Goal: Task Accomplishment & Management: Manage account settings

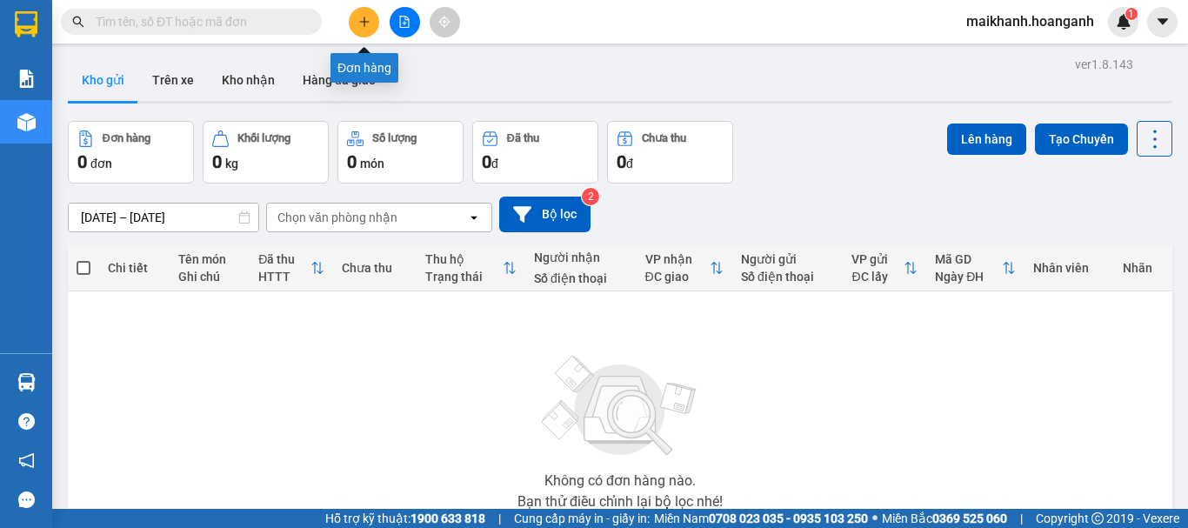
click at [359, 23] on icon "plus" at bounding box center [364, 22] width 12 height 12
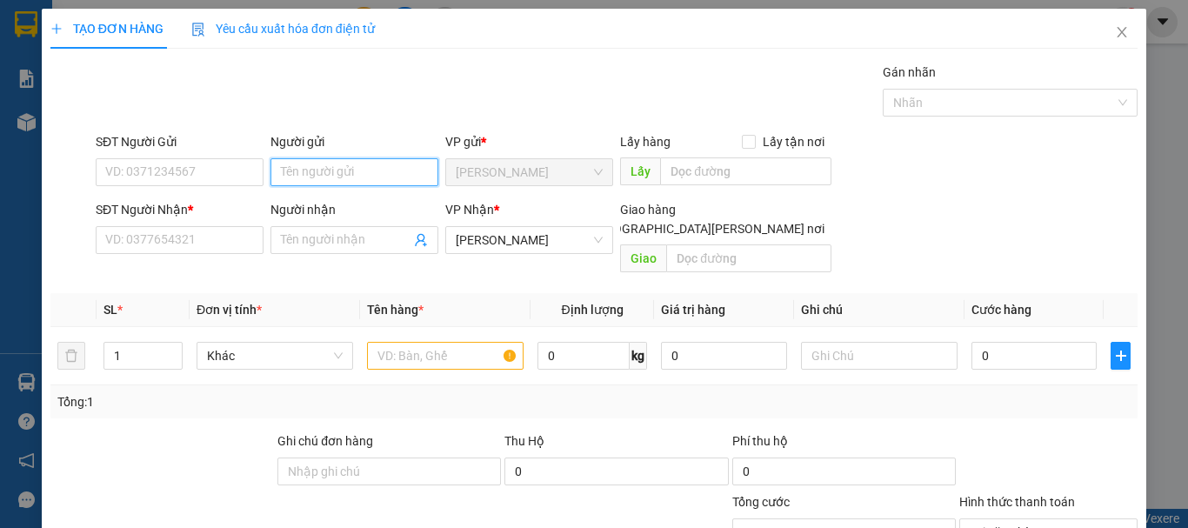
click at [306, 170] on input "Người gửi" at bounding box center [354, 172] width 168 height 28
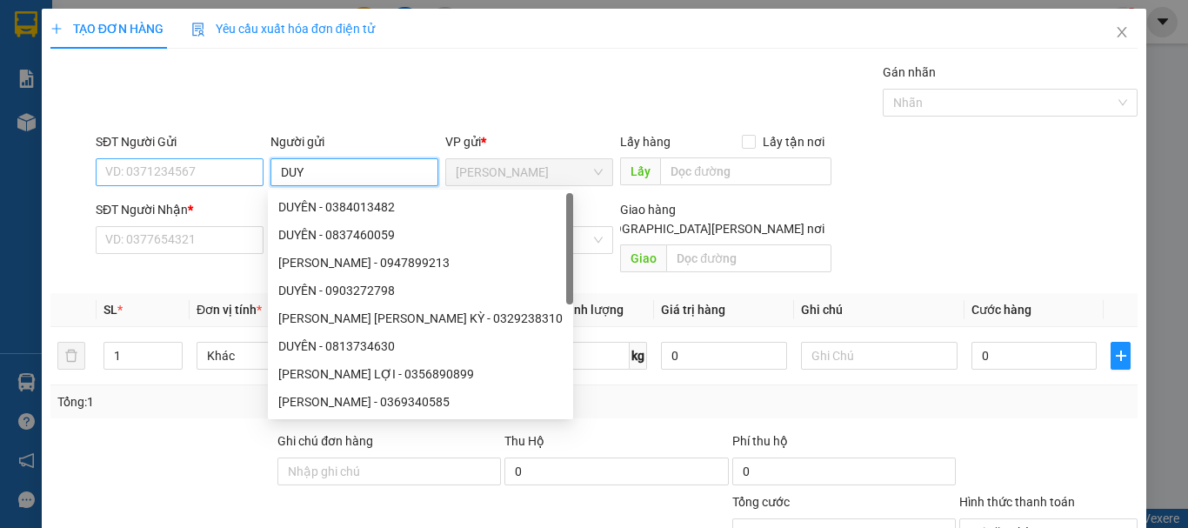
type input "DUY"
click at [250, 171] on input "SĐT Người Gửi" at bounding box center [180, 172] width 168 height 28
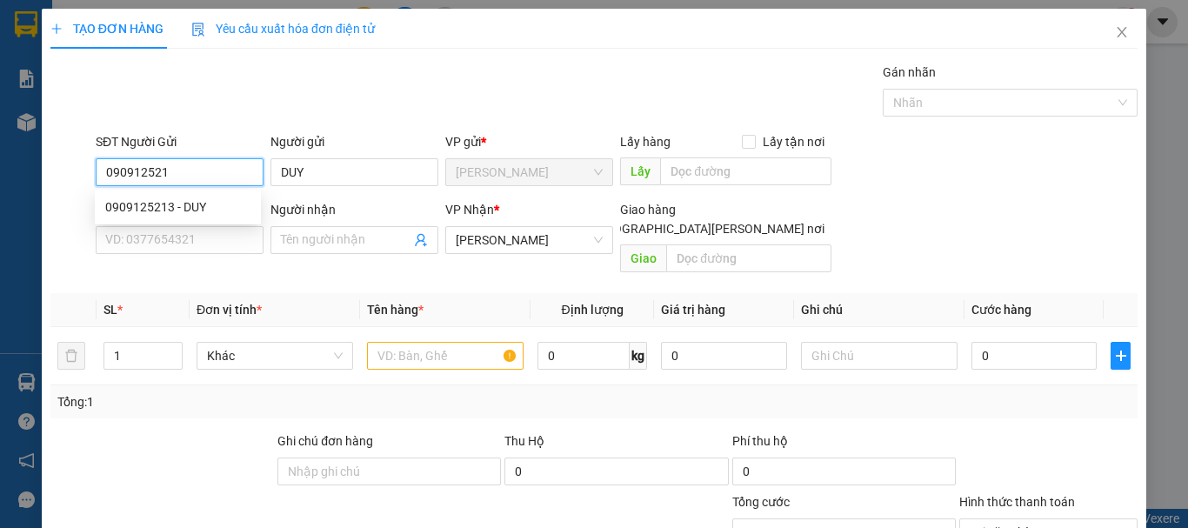
type input "0909125213"
click at [218, 218] on div "0909125213 - DUY" at bounding box center [178, 207] width 166 height 28
type input "DUY"
type input "40.000"
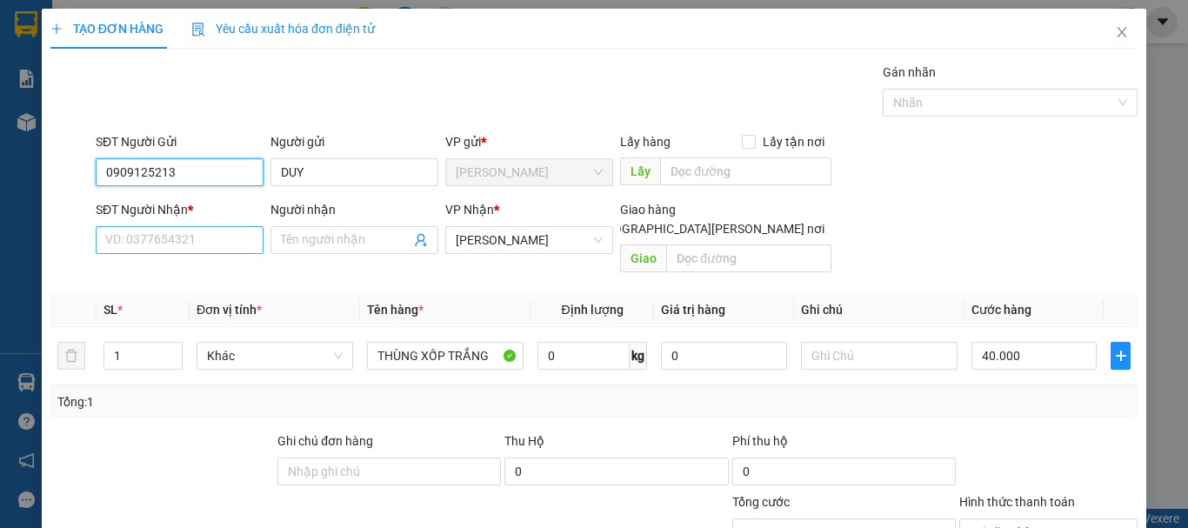
type input "0909125213"
click at [233, 243] on input "SĐT Người Nhận *" at bounding box center [180, 240] width 168 height 28
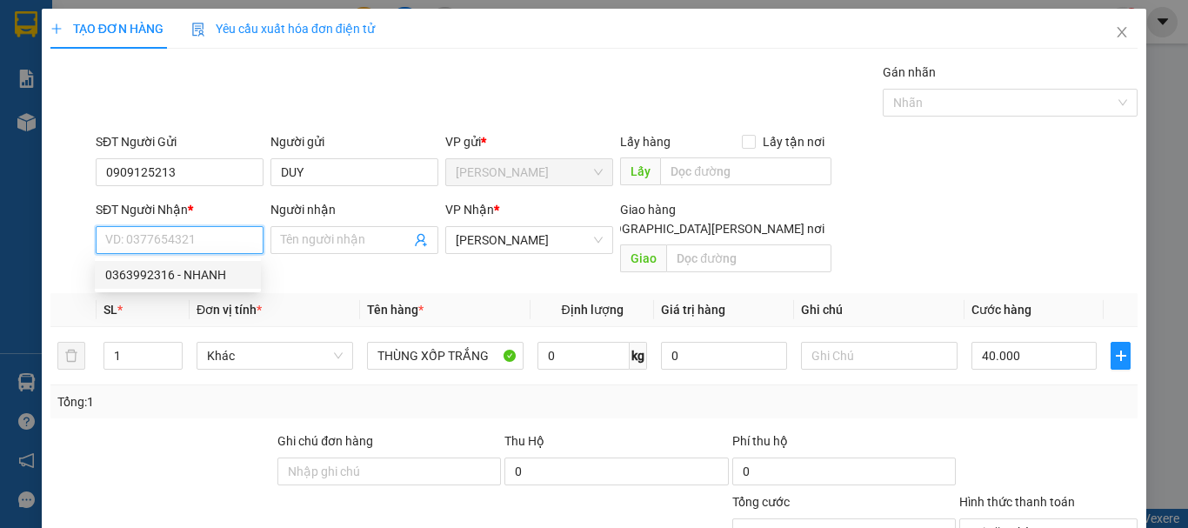
click at [225, 284] on div "0363992316 - NHANH" at bounding box center [178, 275] width 166 height 28
type input "0363992316"
type input "NHANH"
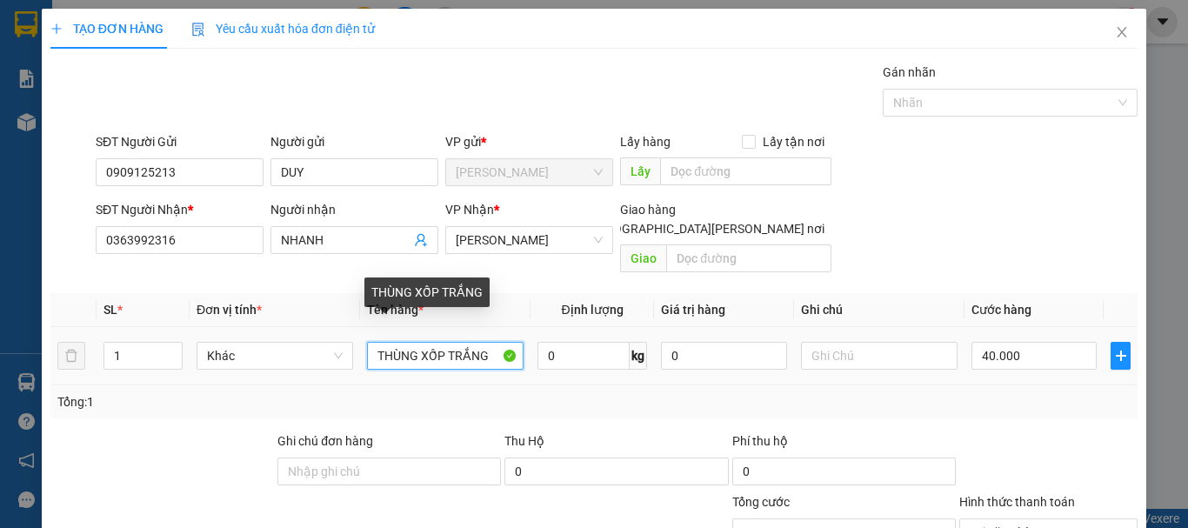
drag, startPoint x: 491, startPoint y: 335, endPoint x: 445, endPoint y: 338, distance: 46.2
click at [445, 342] on input "THÙNG XỐP TRẮNG" at bounding box center [445, 356] width 157 height 28
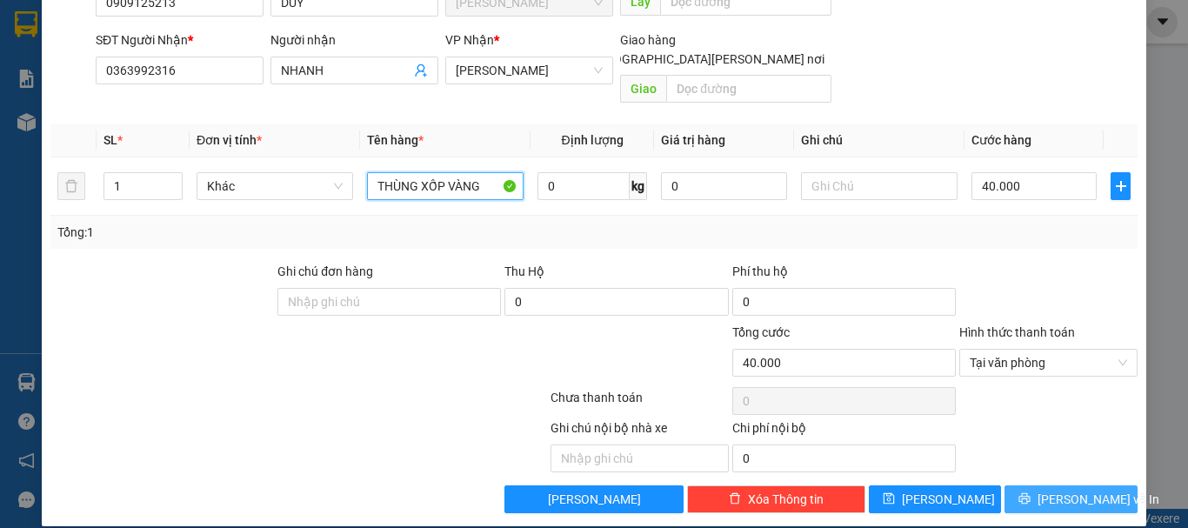
type input "THÙNG XỐP VÀNG"
click at [1071, 490] on span "[PERSON_NAME] và In" at bounding box center [1099, 499] width 122 height 19
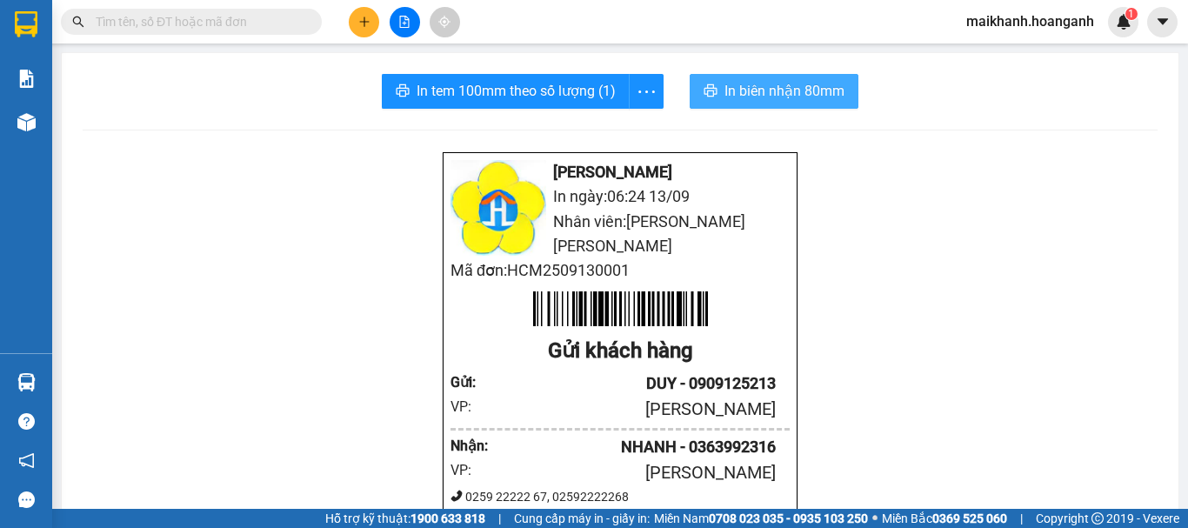
click at [823, 89] on span "In biên nhận 80mm" at bounding box center [784, 91] width 120 height 22
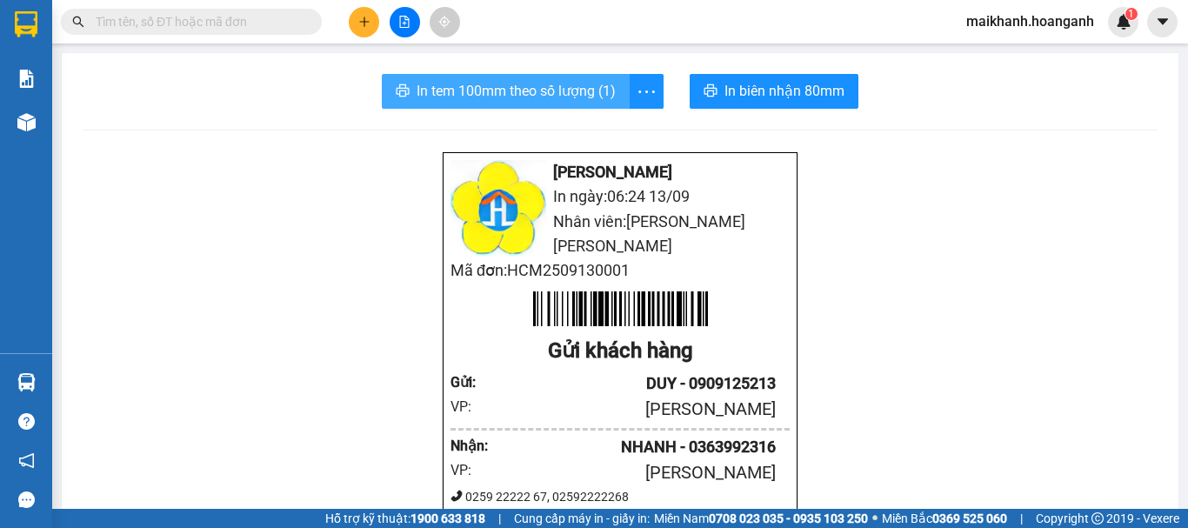
click at [553, 96] on span "In tem 100mm theo số lượng (1)" at bounding box center [516, 91] width 199 height 22
click at [273, 21] on input "text" at bounding box center [198, 21] width 205 height 19
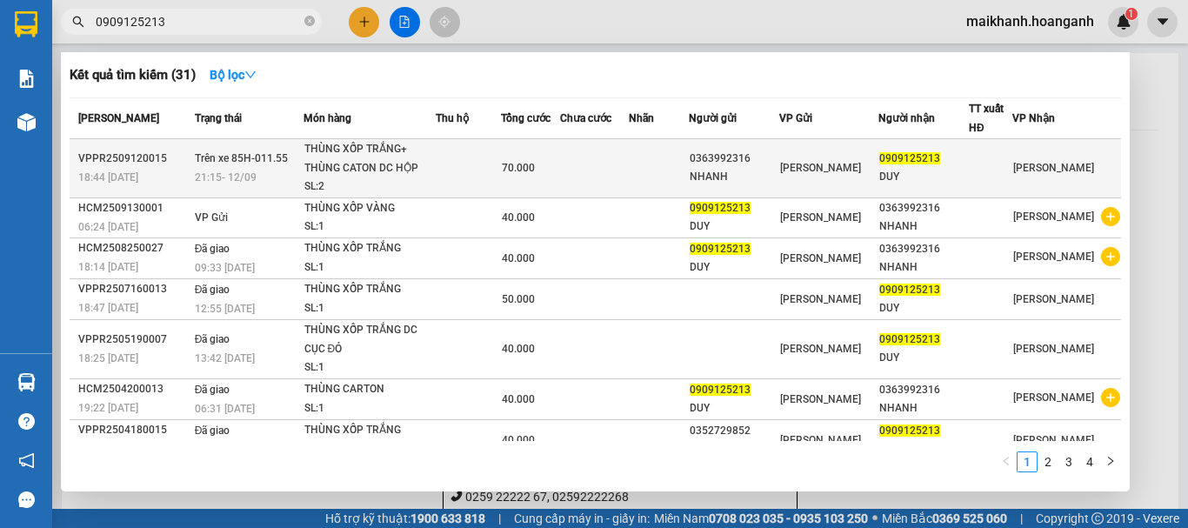
type input "0909125213"
click at [355, 160] on div "THÙNG XỐP TRẮNG+ THÙNG CATON DC HỘP NHỰA" at bounding box center [369, 158] width 130 height 37
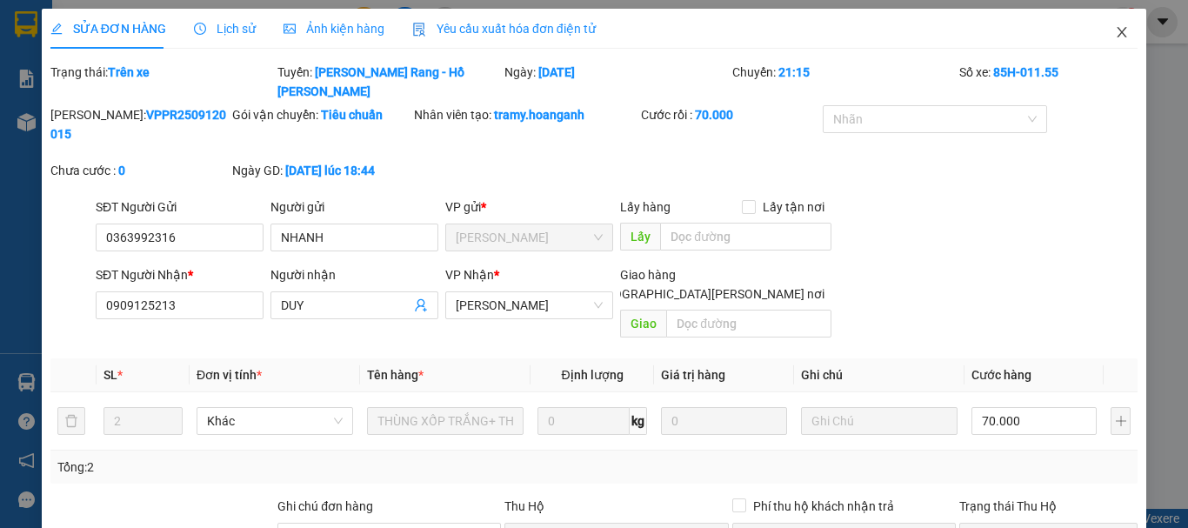
click at [1115, 36] on icon "close" at bounding box center [1122, 32] width 14 height 14
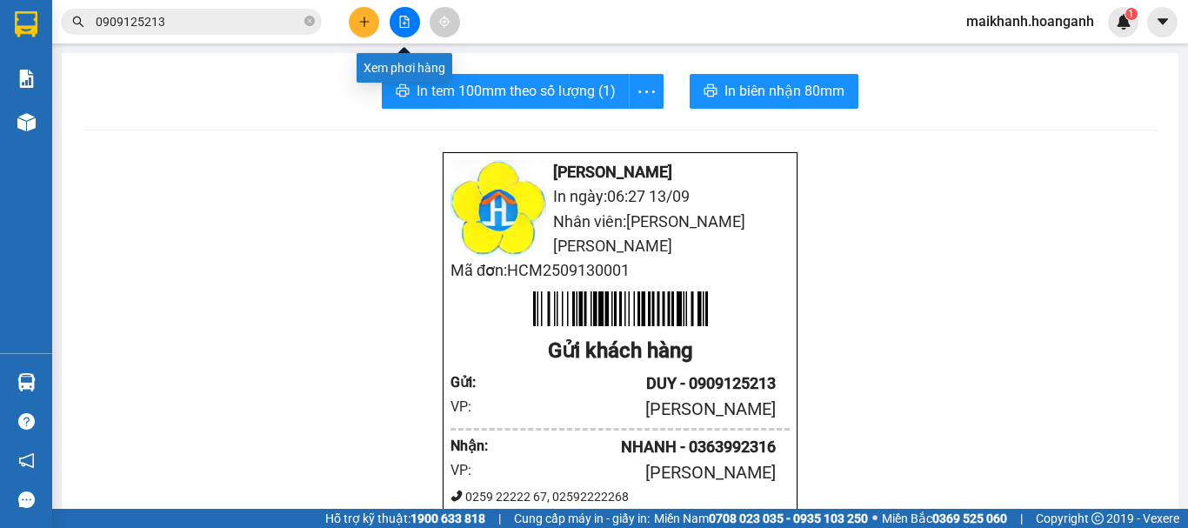
click at [411, 24] on button at bounding box center [405, 22] width 30 height 30
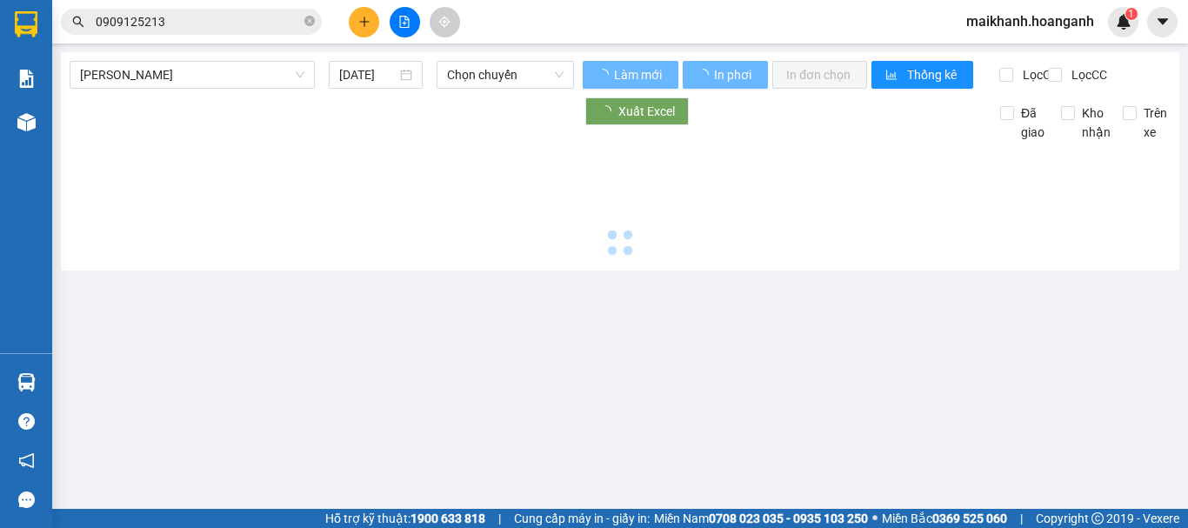
type input "[DATE]"
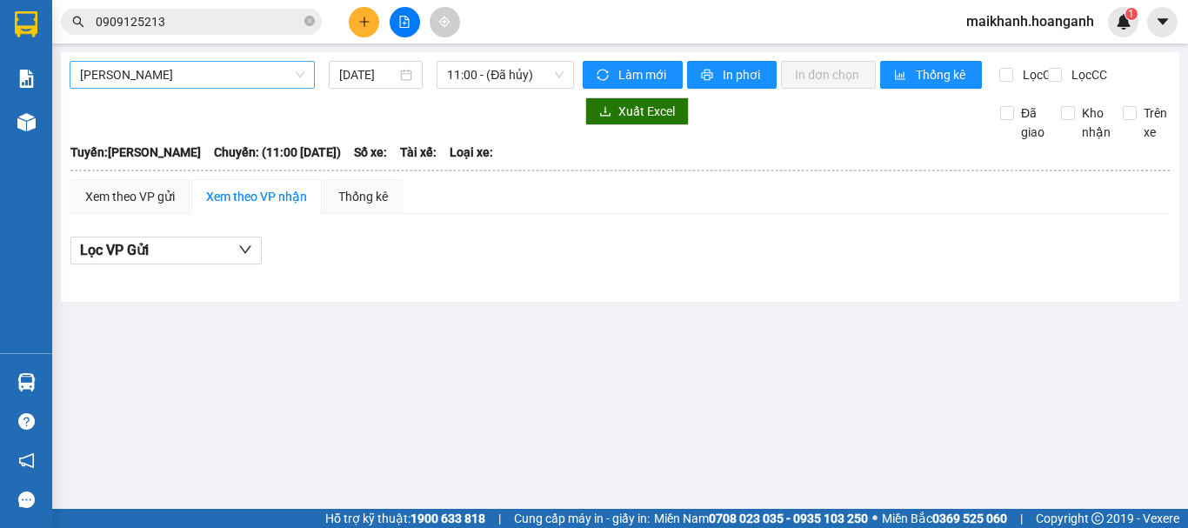
click at [184, 76] on span "[PERSON_NAME]" at bounding box center [192, 75] width 224 height 26
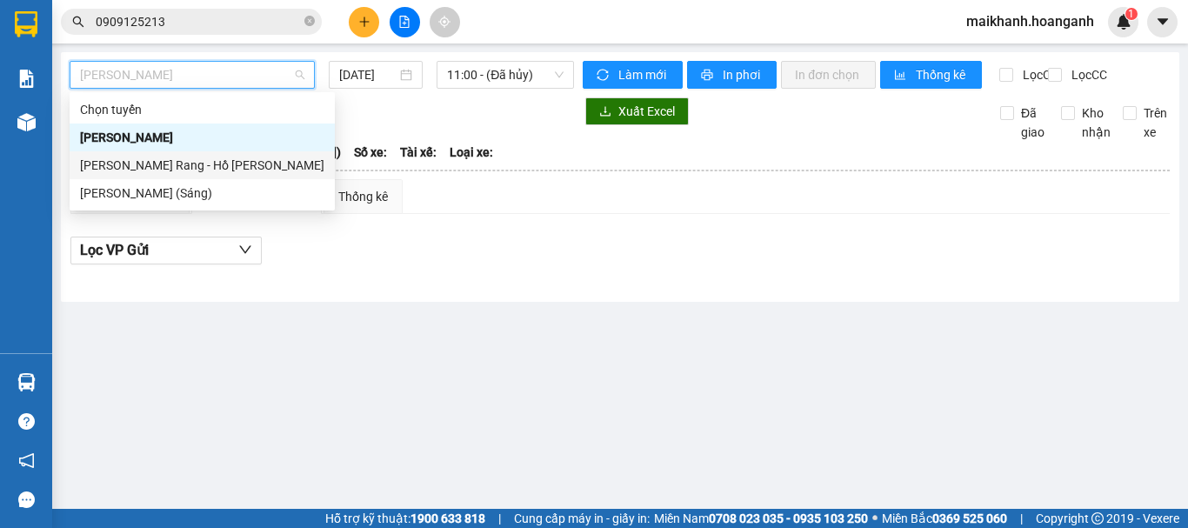
click at [207, 162] on div "[PERSON_NAME] Rang - Hồ [PERSON_NAME]" at bounding box center [202, 165] width 244 height 19
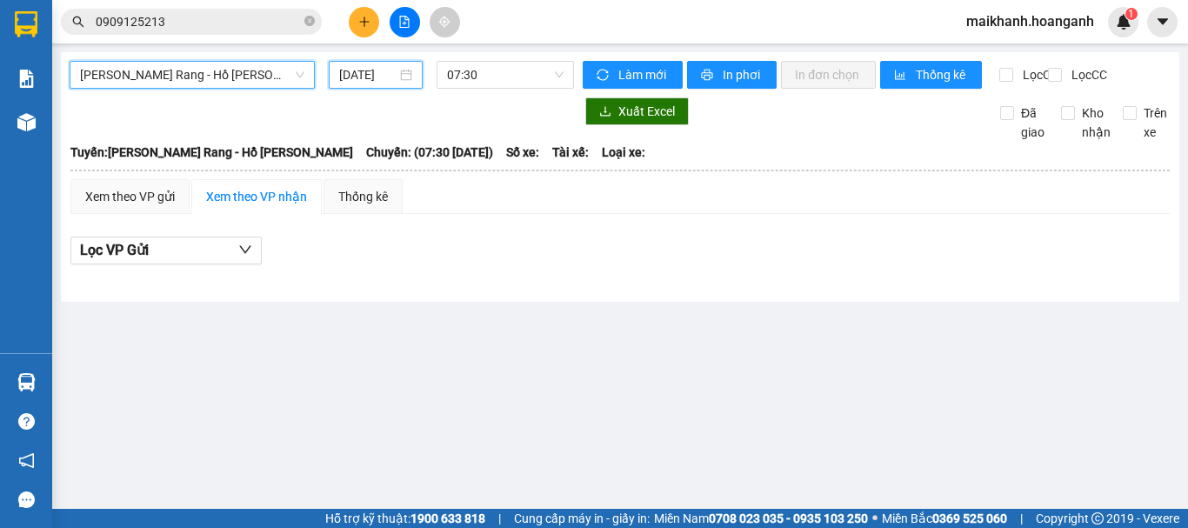
click at [373, 78] on input "[DATE]" at bounding box center [367, 74] width 57 height 19
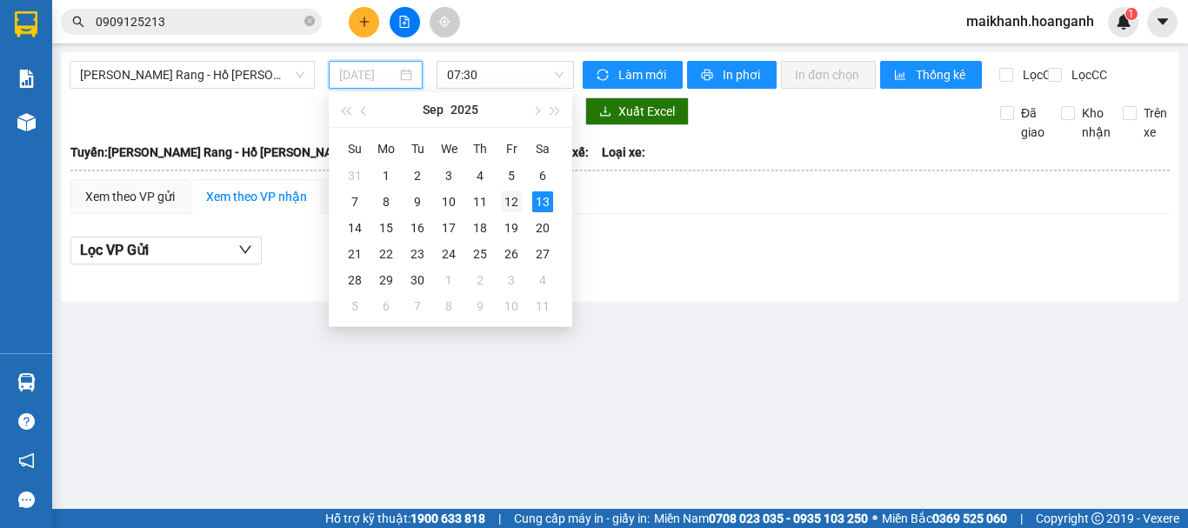
click at [513, 198] on div "12" at bounding box center [511, 201] width 21 height 21
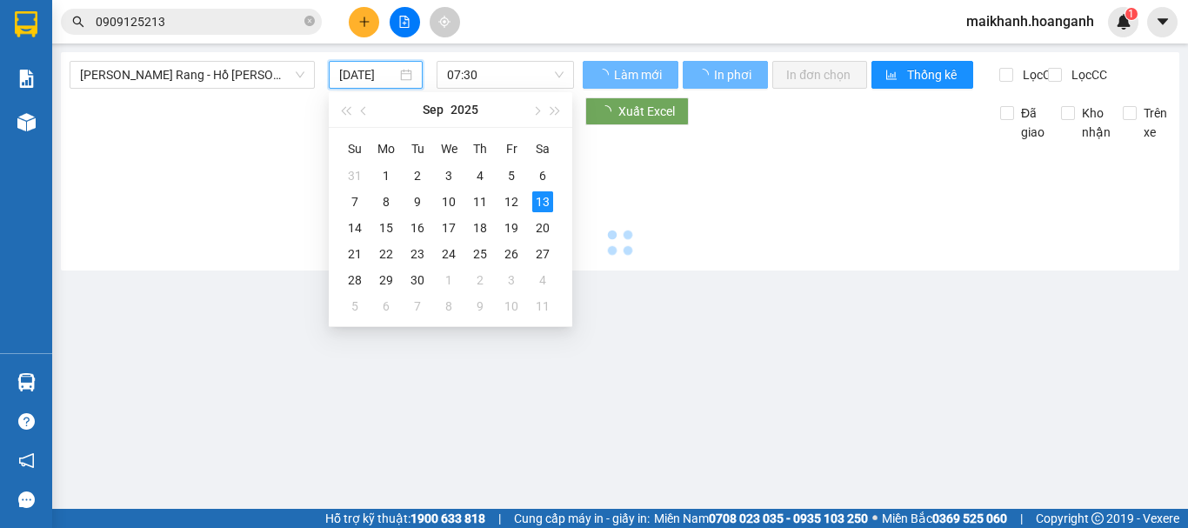
type input "[DATE]"
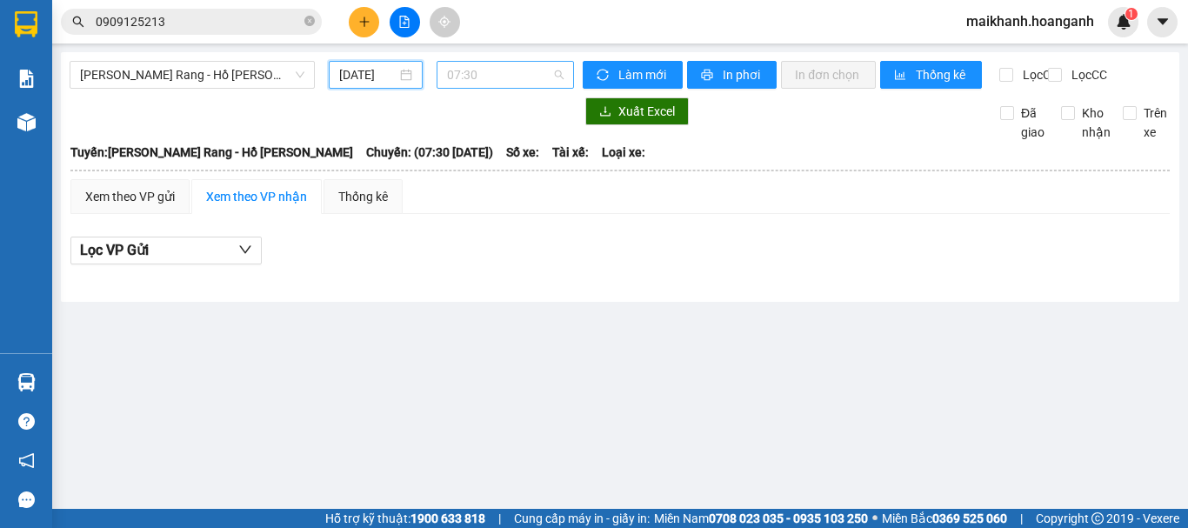
click at [462, 72] on span "07:30" at bounding box center [505, 75] width 117 height 26
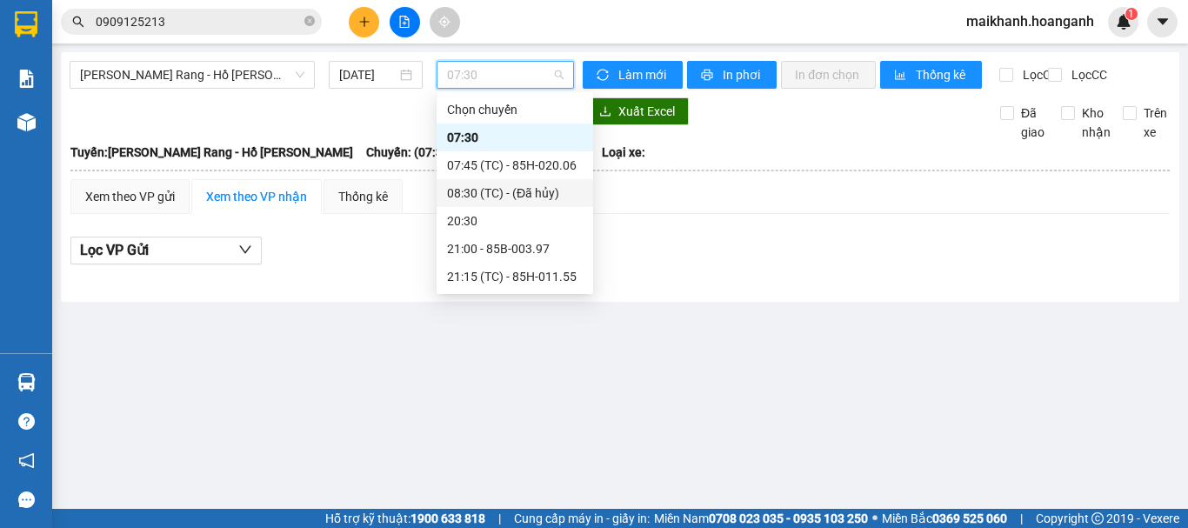
click at [510, 186] on div "08:30 (TC) - (Đã hủy)" at bounding box center [515, 193] width 136 height 19
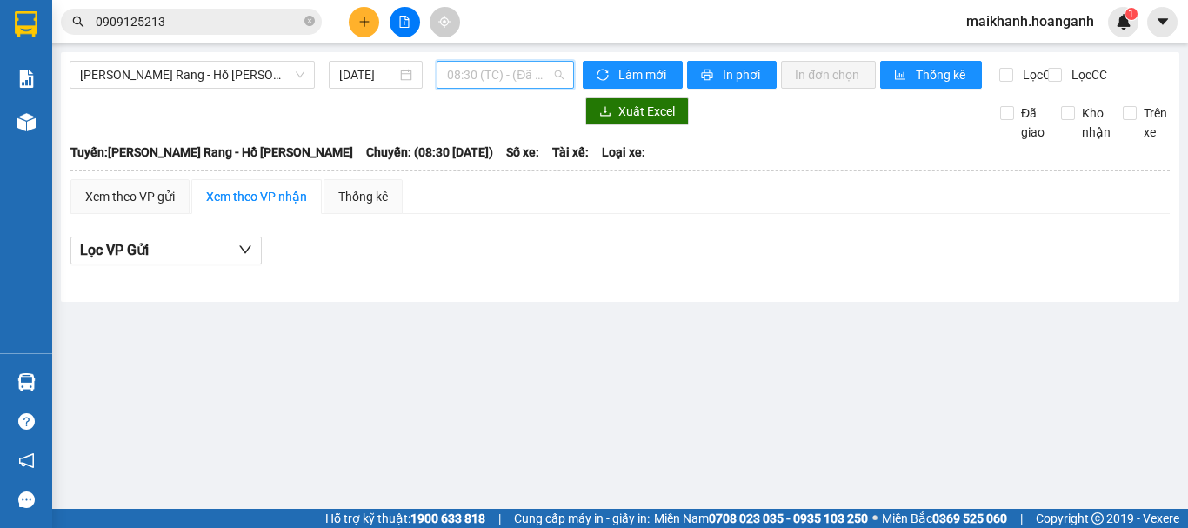
click at [498, 69] on span "08:30 (TC) - (Đã hủy)" at bounding box center [505, 75] width 117 height 26
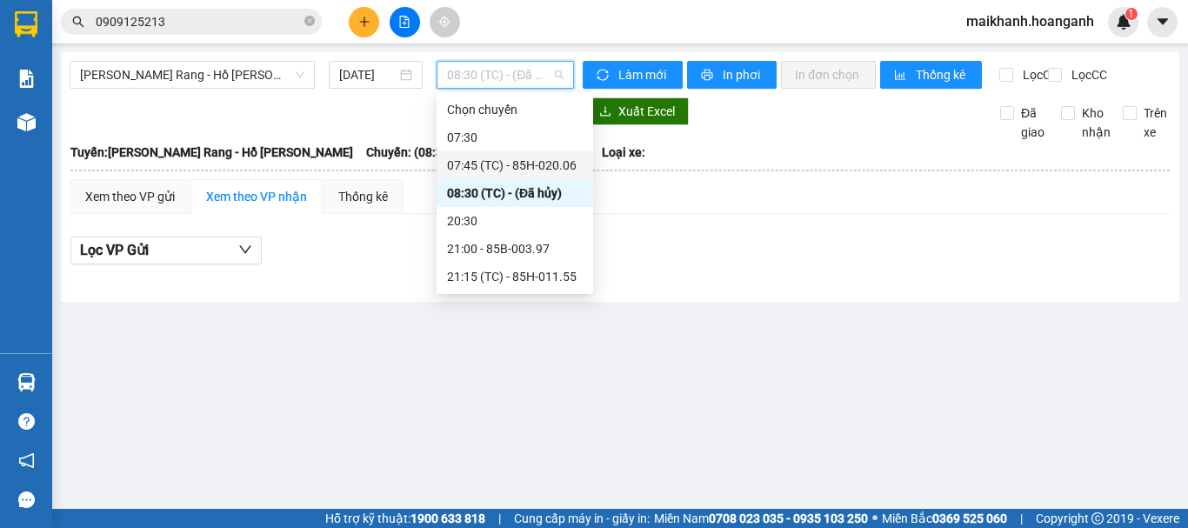
click at [501, 161] on div "07:45 (TC) - 85H-020.06" at bounding box center [515, 165] width 136 height 19
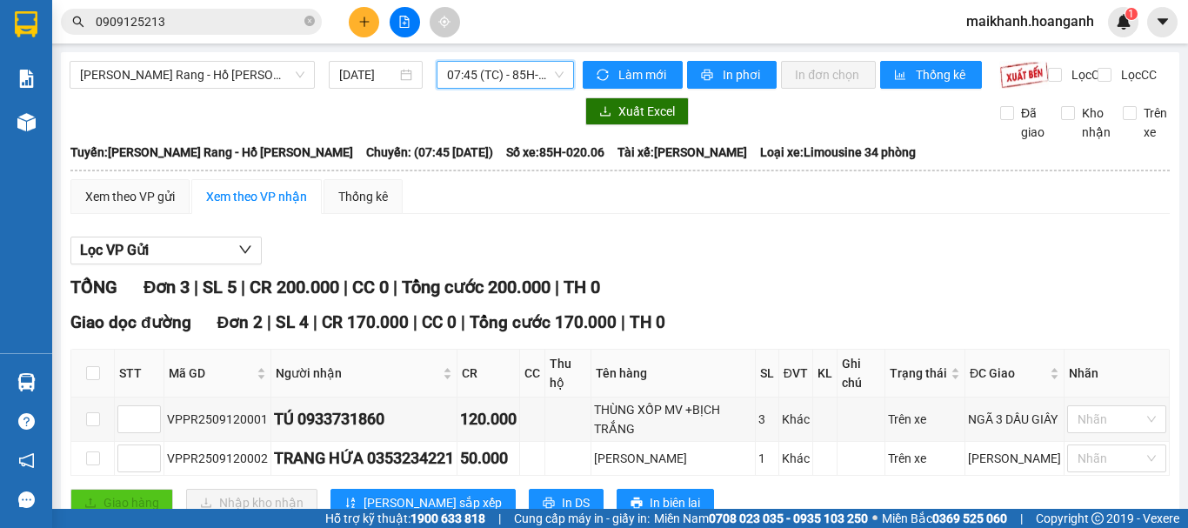
scroll to position [237, 0]
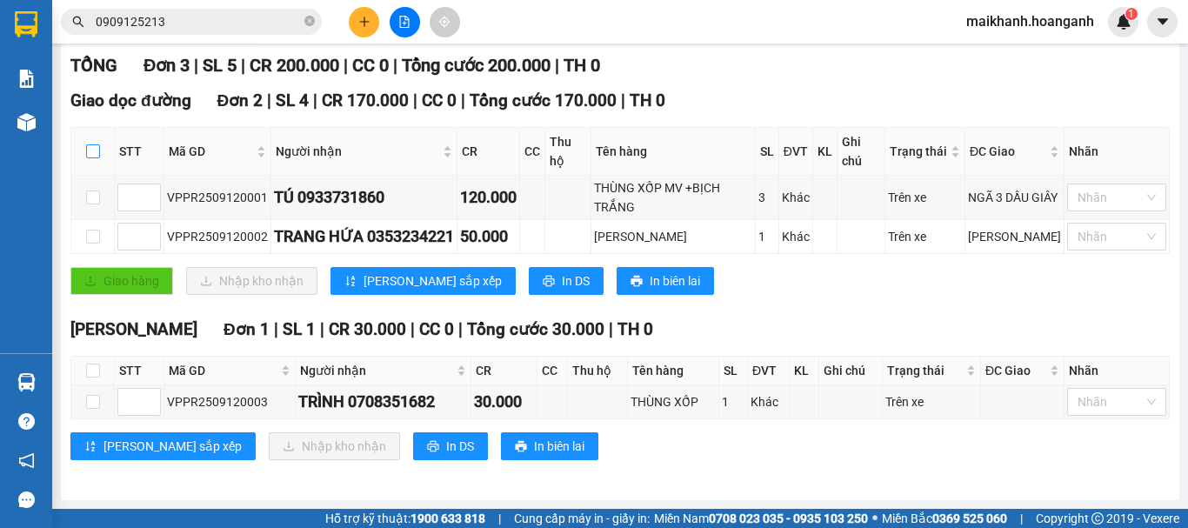
click at [96, 155] on input "checkbox" at bounding box center [93, 151] width 14 height 14
checkbox input "true"
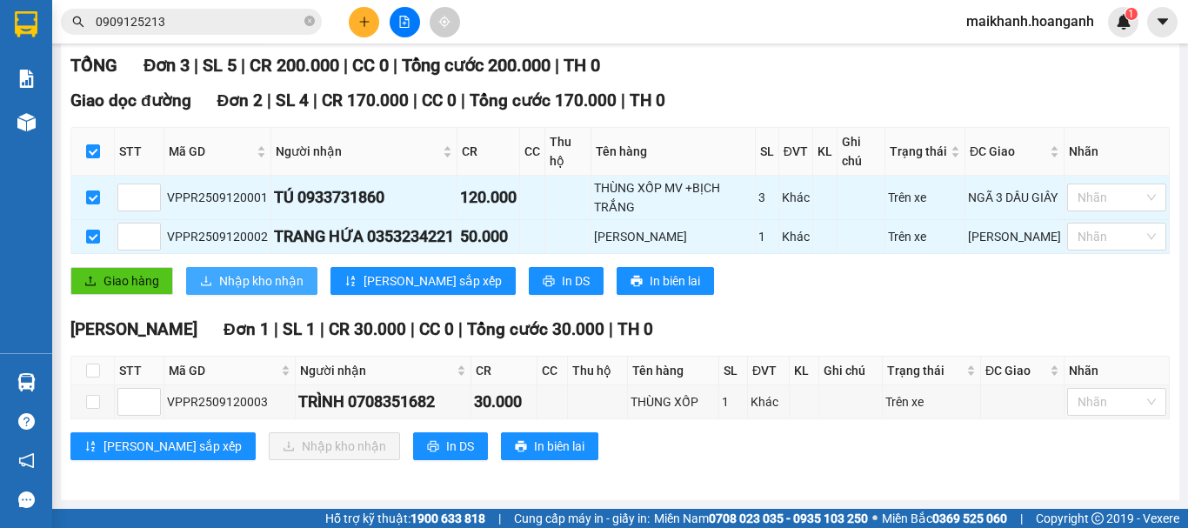
click at [261, 281] on span "Nhập kho nhận" at bounding box center [261, 280] width 84 height 19
checkbox input "false"
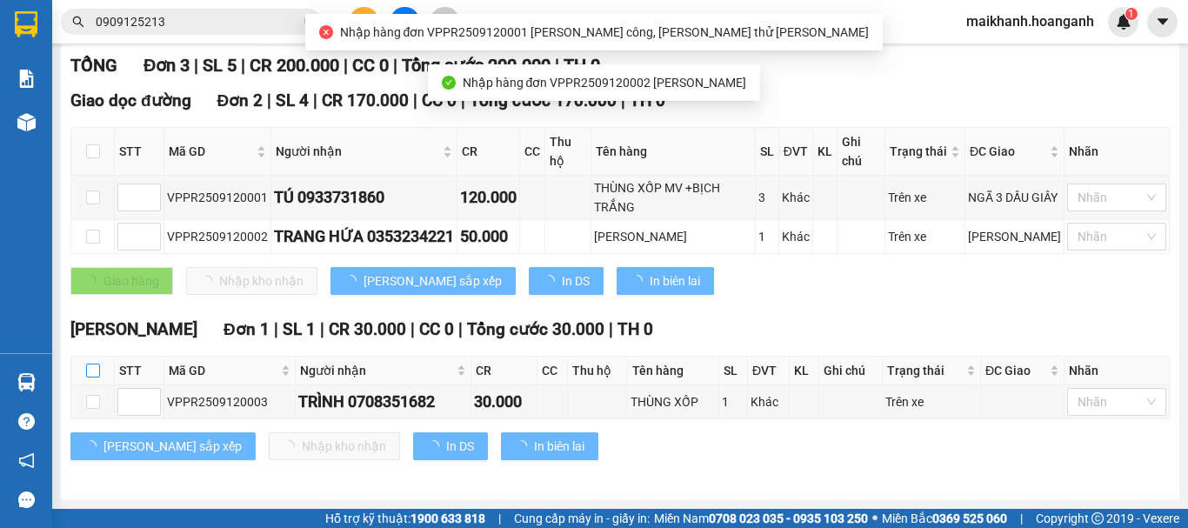
click at [89, 370] on input "checkbox" at bounding box center [93, 371] width 14 height 14
checkbox input "true"
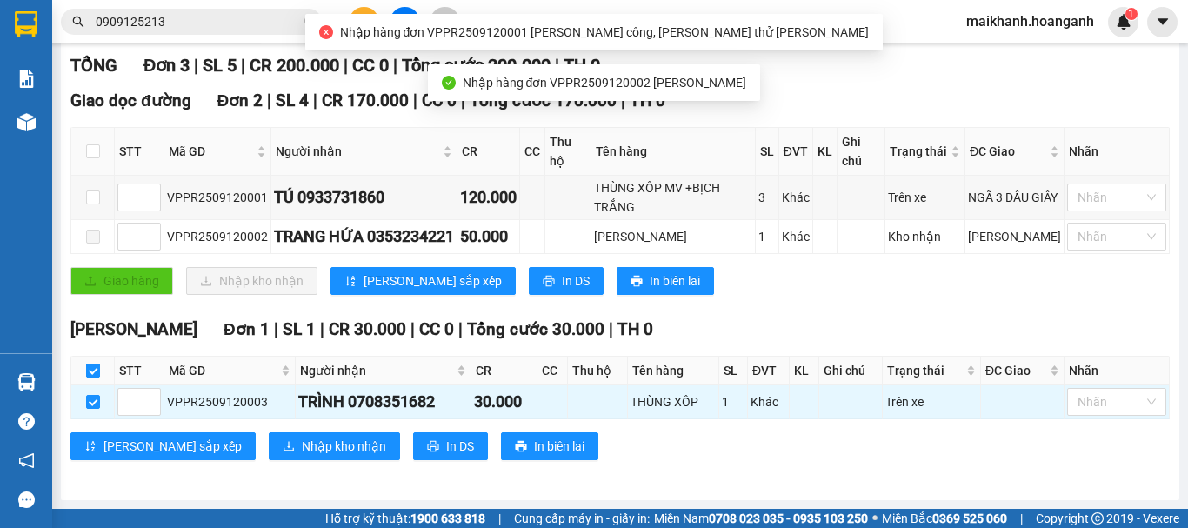
checkbox input "true"
click at [302, 446] on span "Nhập kho nhận" at bounding box center [344, 446] width 84 height 19
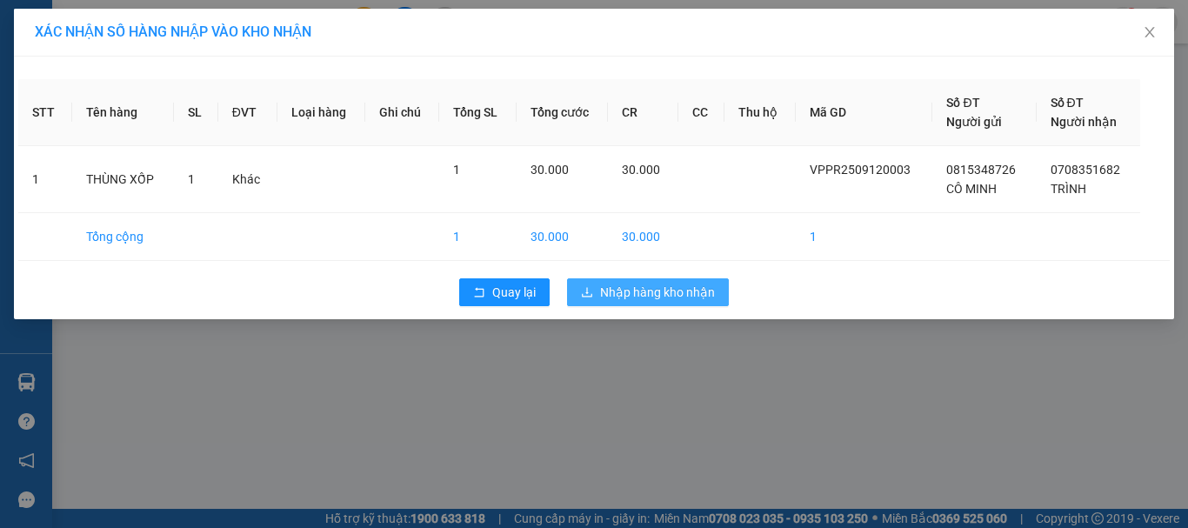
click at [617, 290] on span "Nhập hàng kho nhận" at bounding box center [657, 292] width 115 height 19
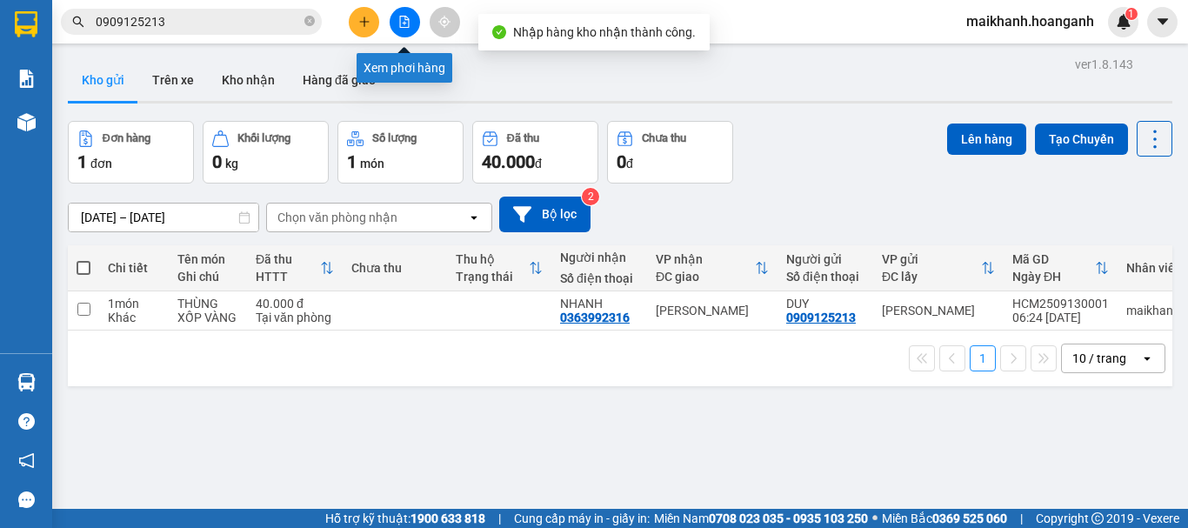
click at [397, 19] on button at bounding box center [405, 22] width 30 height 30
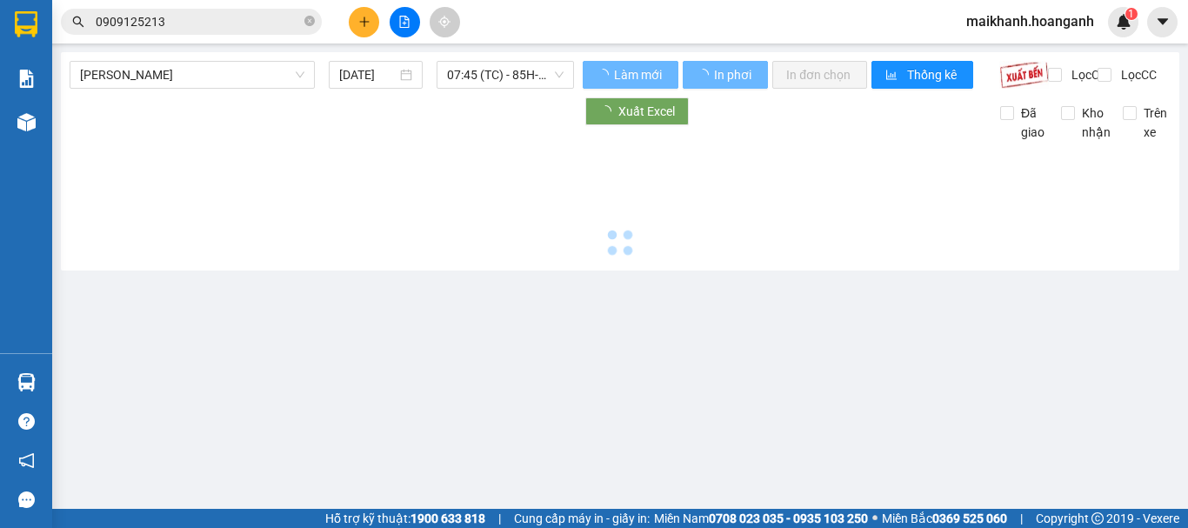
type input "[DATE]"
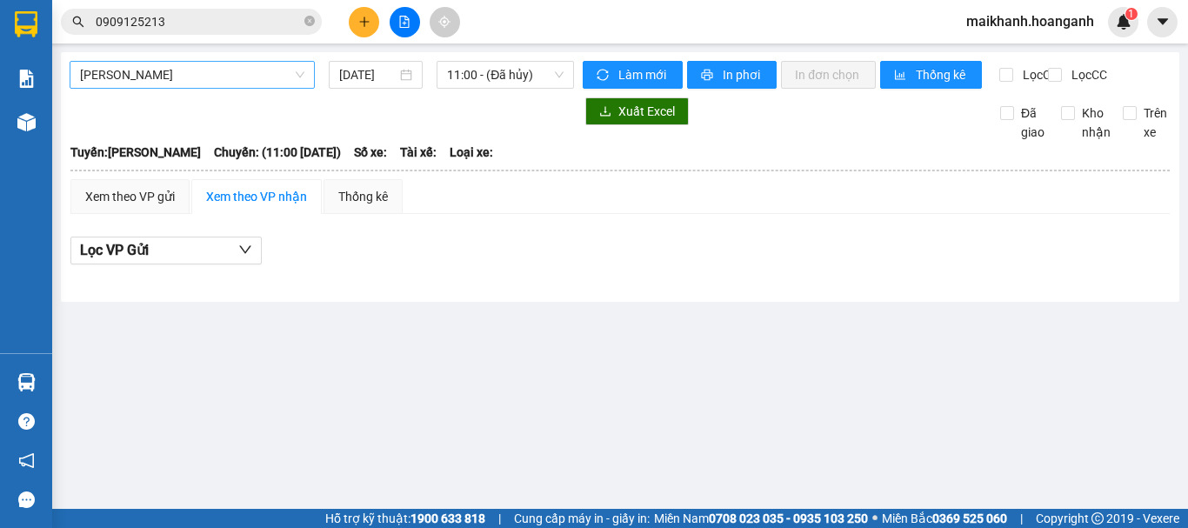
click at [238, 66] on span "[PERSON_NAME]" at bounding box center [192, 75] width 224 height 26
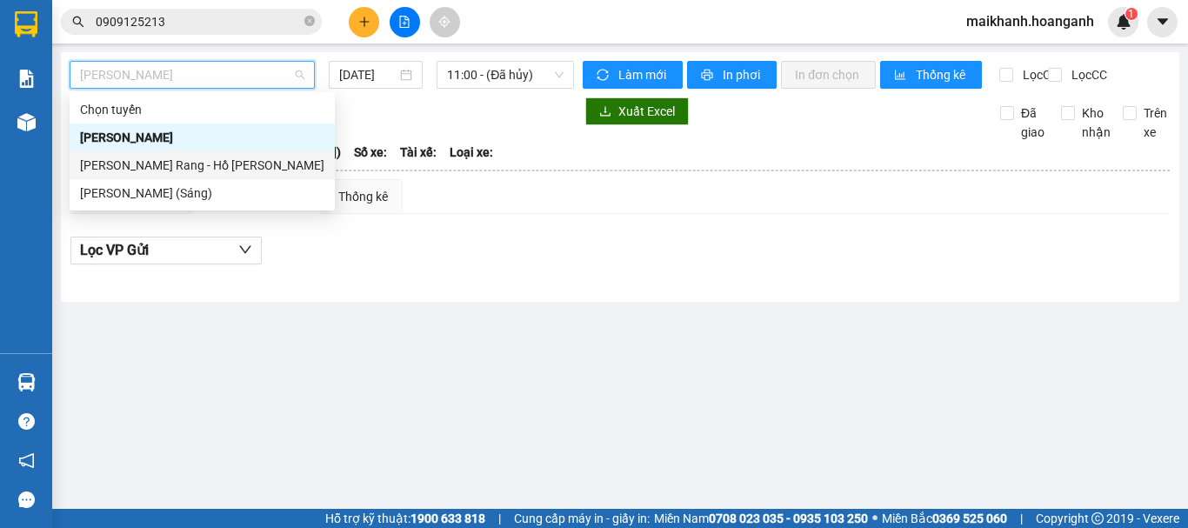
click at [227, 170] on div "[PERSON_NAME] Rang - Hồ [PERSON_NAME]" at bounding box center [202, 165] width 244 height 19
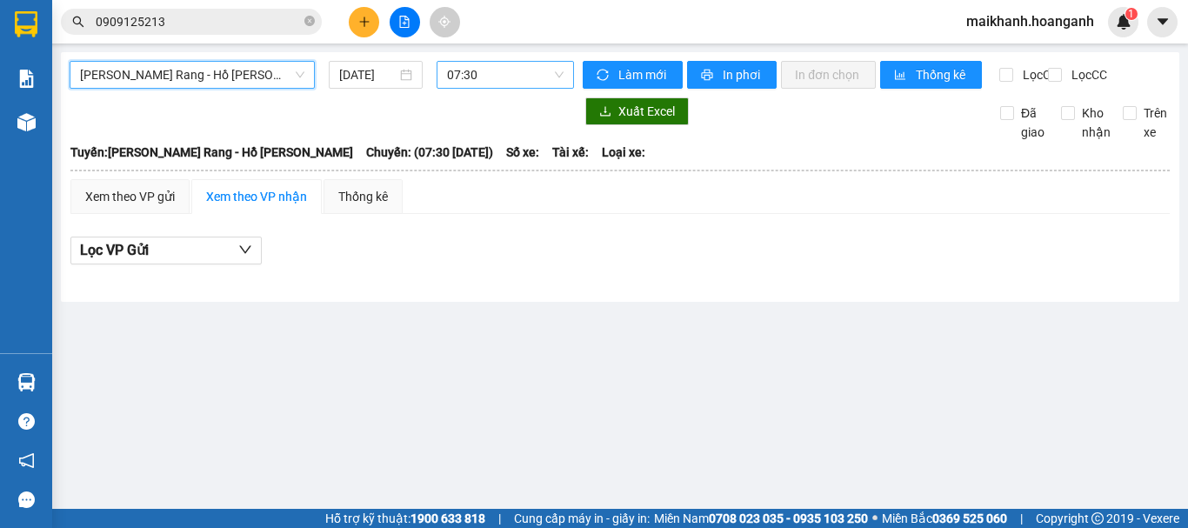
click at [477, 77] on span "07:30" at bounding box center [505, 75] width 117 height 26
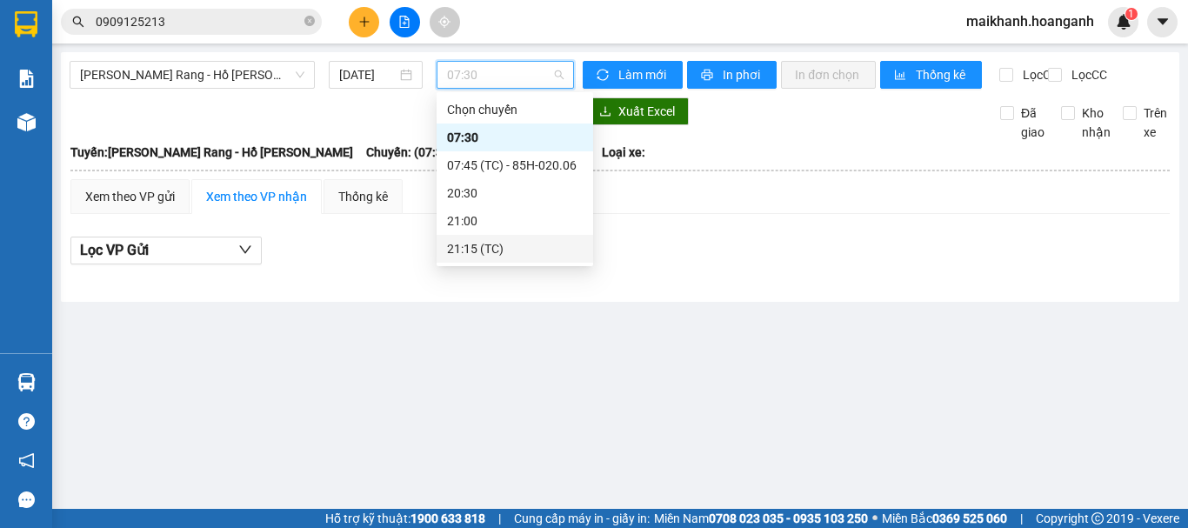
click at [498, 251] on div "21:15 (TC)" at bounding box center [515, 248] width 136 height 19
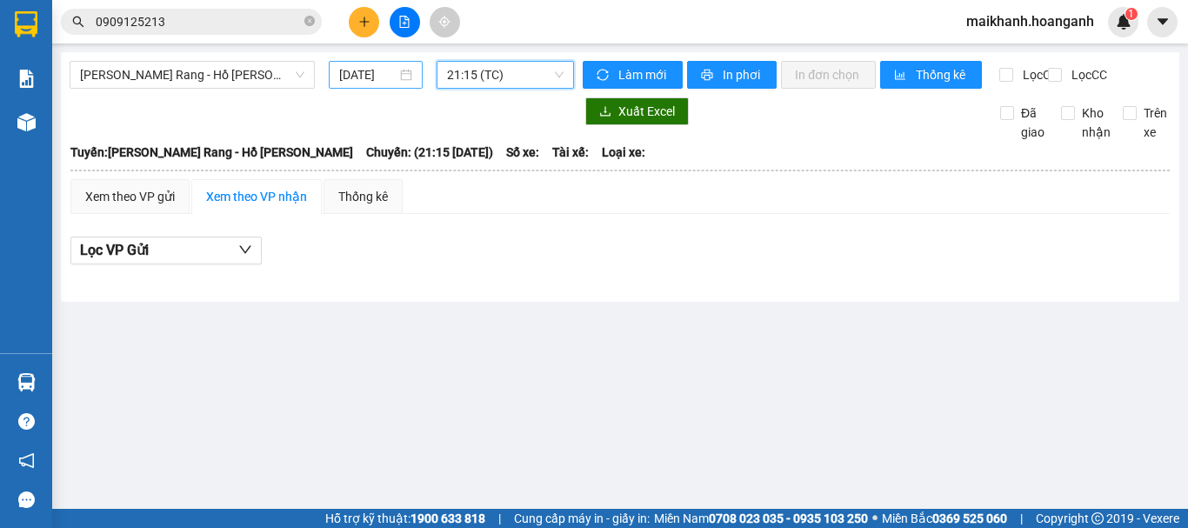
click at [371, 83] on input "[DATE]" at bounding box center [367, 74] width 57 height 19
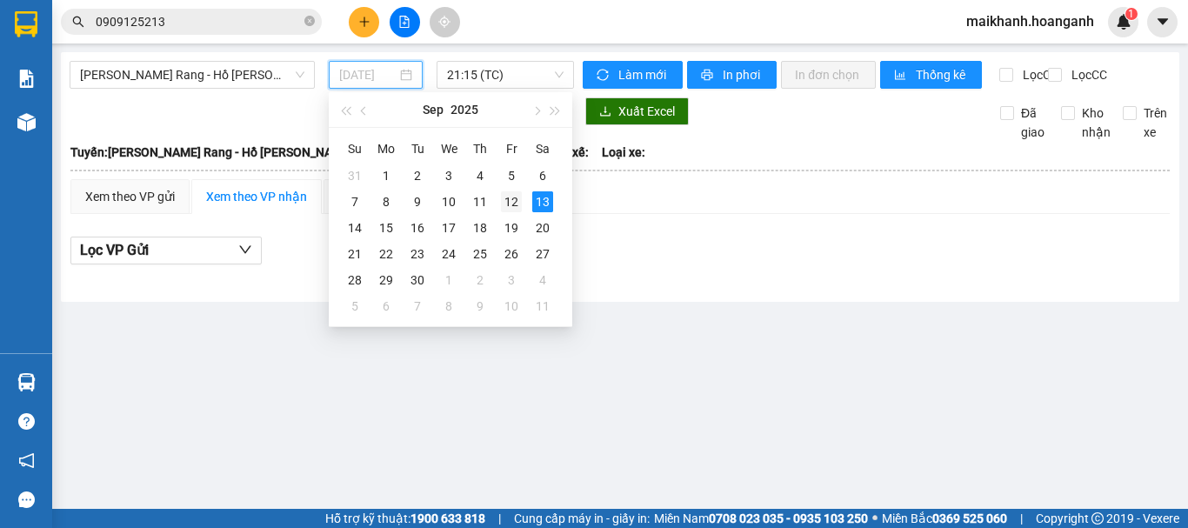
click at [514, 206] on div "12" at bounding box center [511, 201] width 21 height 21
type input "[DATE]"
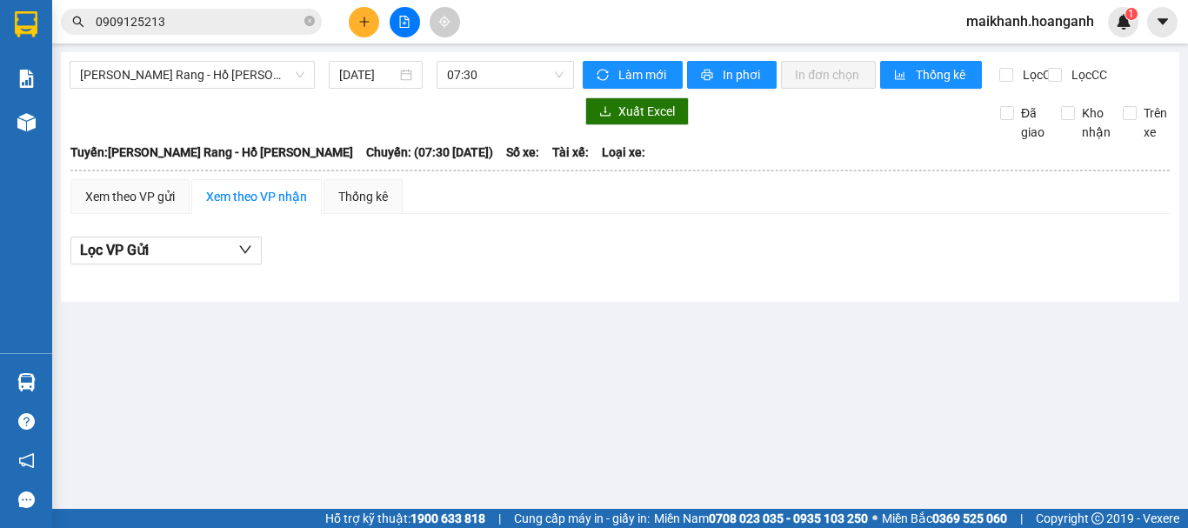
click at [489, 89] on div "[PERSON_NAME] Rang - Hồ [PERSON_NAME] [DATE] 07:30" at bounding box center [322, 75] width 504 height 28
click at [494, 77] on span "07:30" at bounding box center [505, 75] width 117 height 26
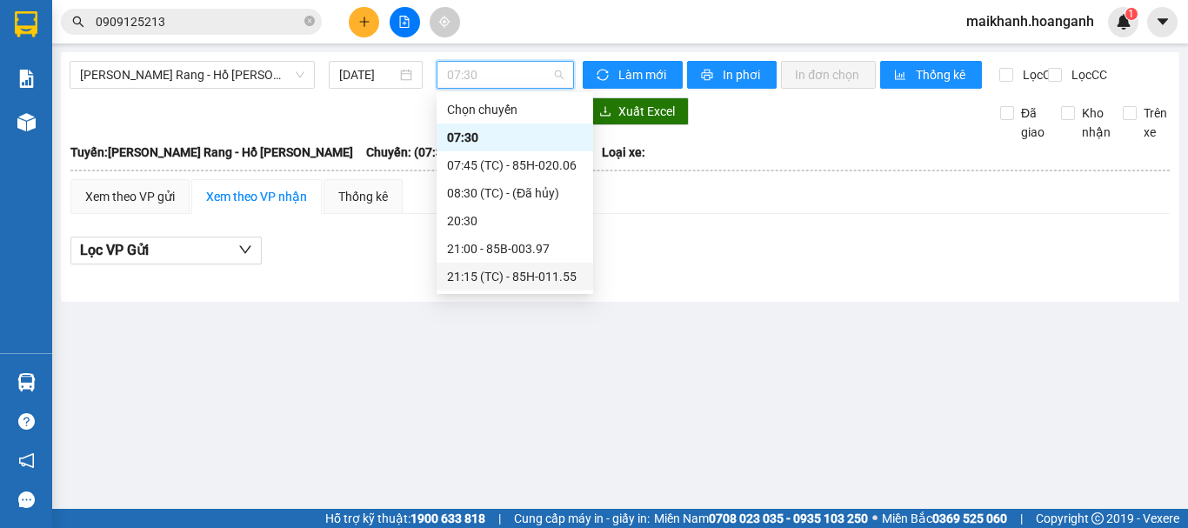
click at [517, 268] on div "21:15 (TC) - 85H-011.55" at bounding box center [515, 276] width 136 height 19
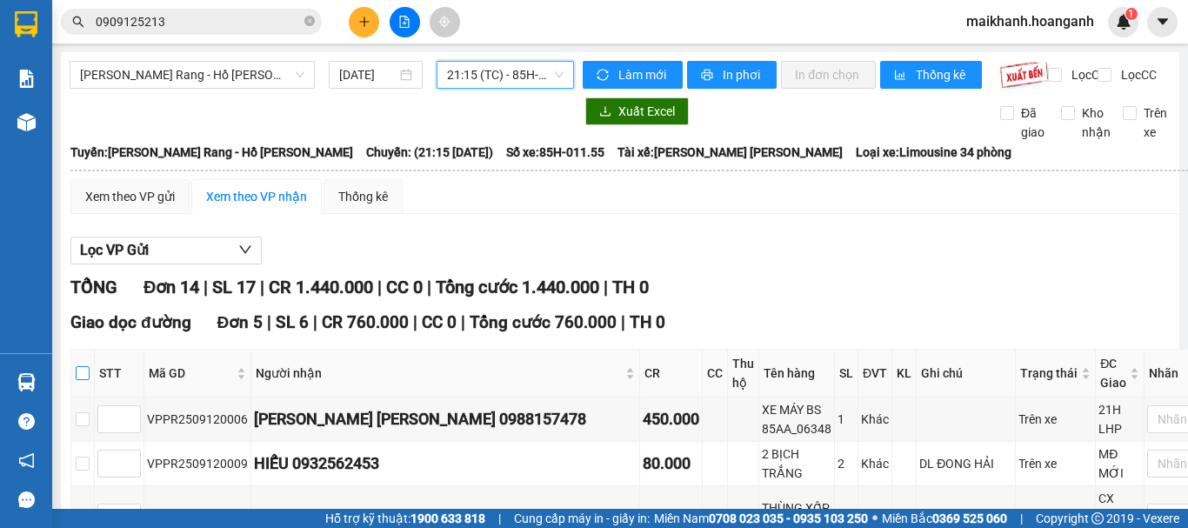
click at [90, 380] on input "checkbox" at bounding box center [83, 373] width 14 height 14
checkbox input "true"
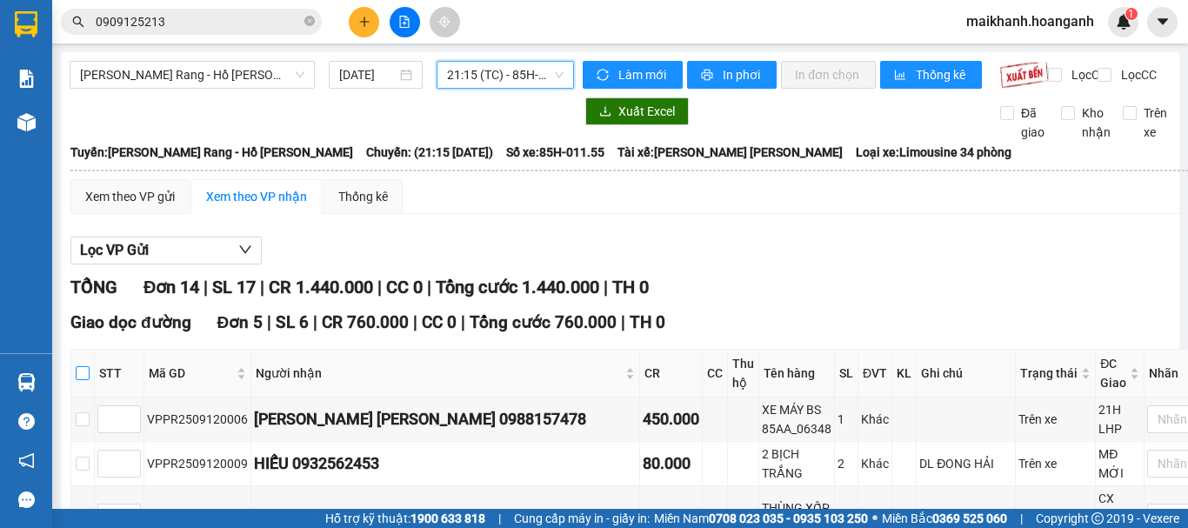
checkbox input "true"
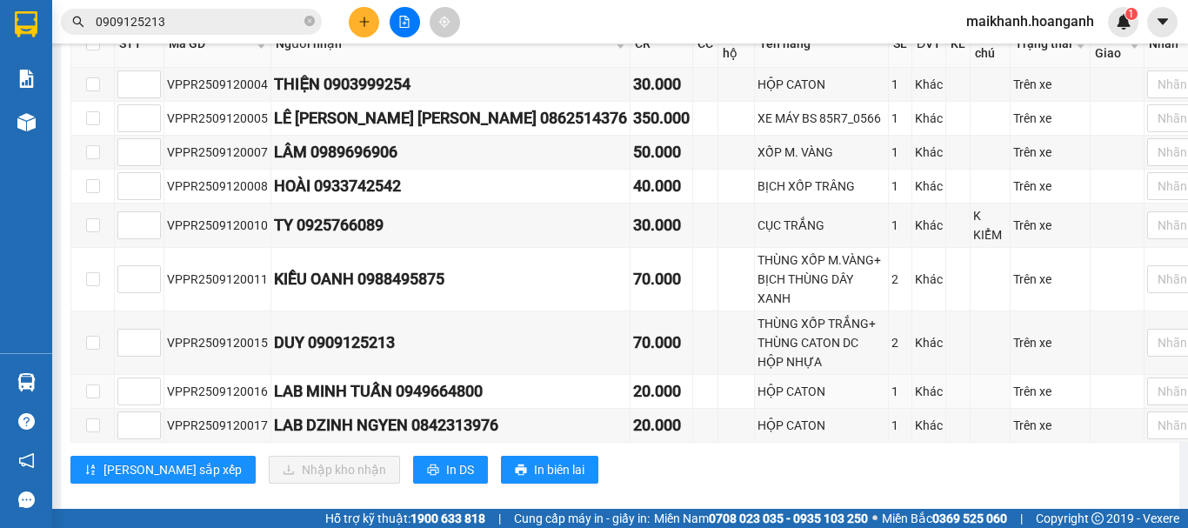
scroll to position [431, 0]
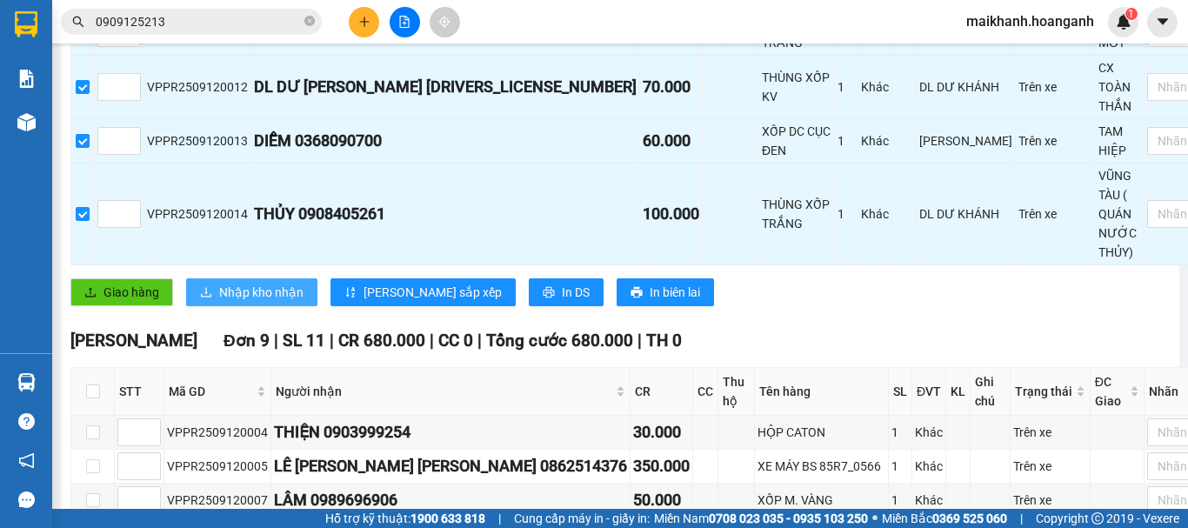
click at [277, 283] on span "Nhập kho nhận" at bounding box center [261, 292] width 84 height 19
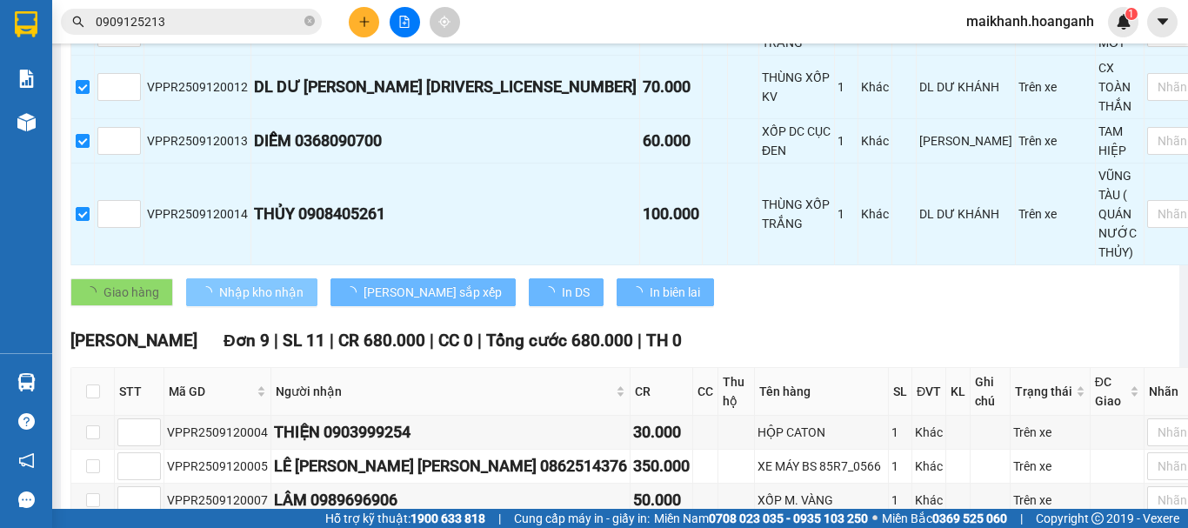
checkbox input "false"
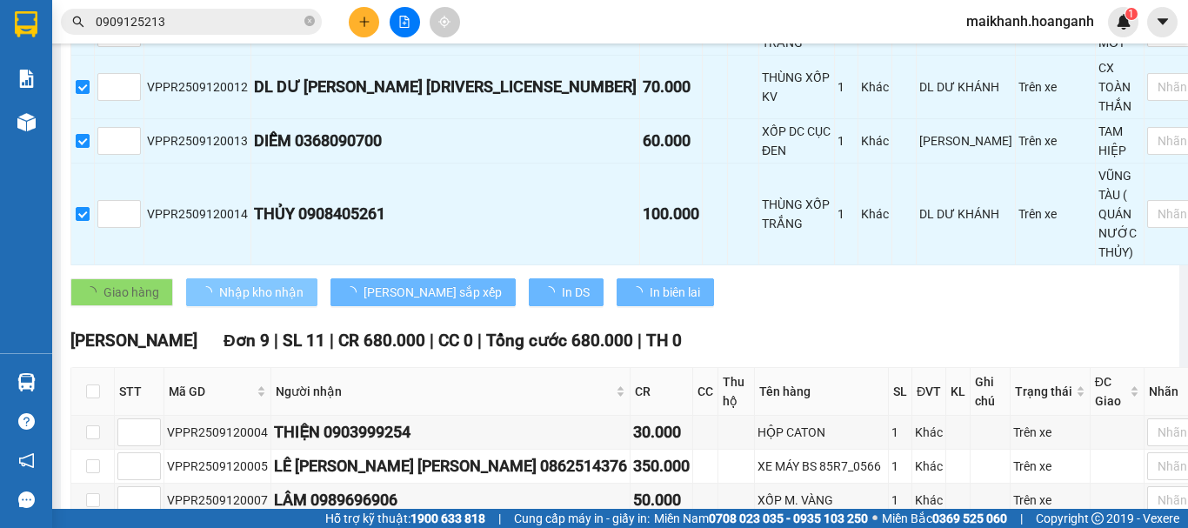
checkbox input "false"
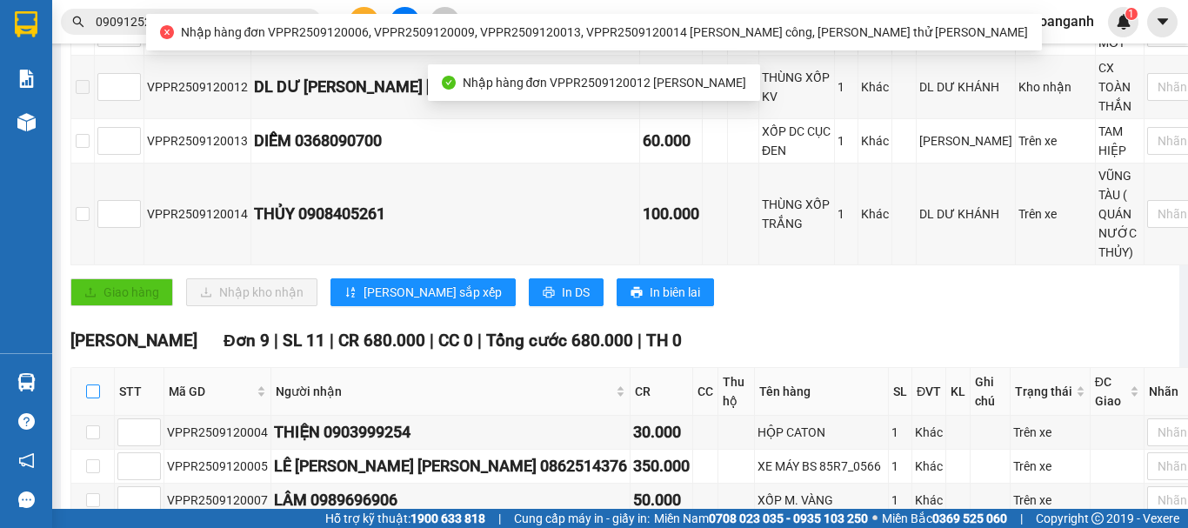
click at [94, 384] on input "checkbox" at bounding box center [93, 391] width 14 height 14
checkbox input "true"
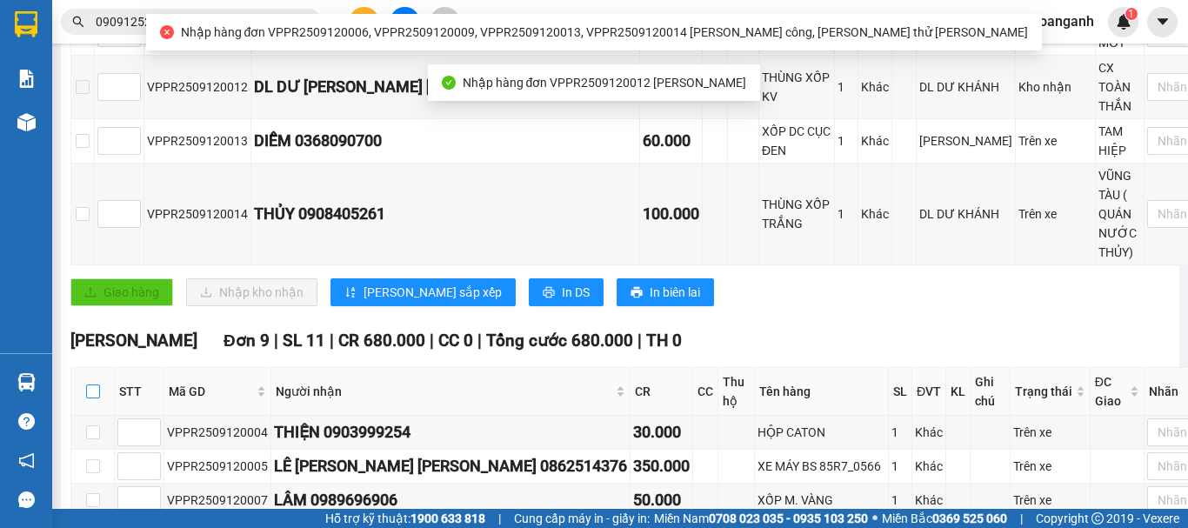
checkbox input "true"
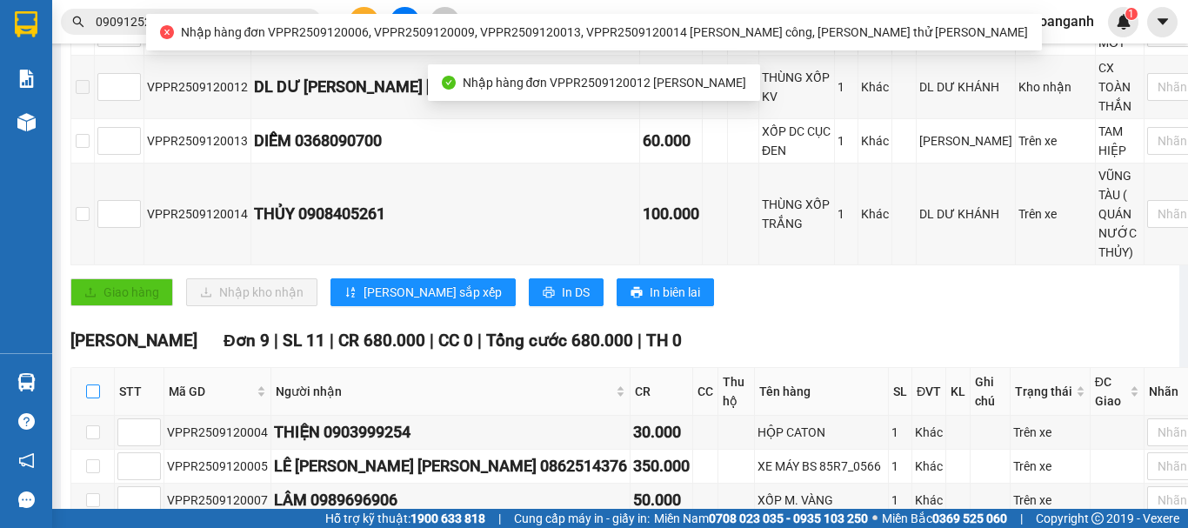
checkbox input "true"
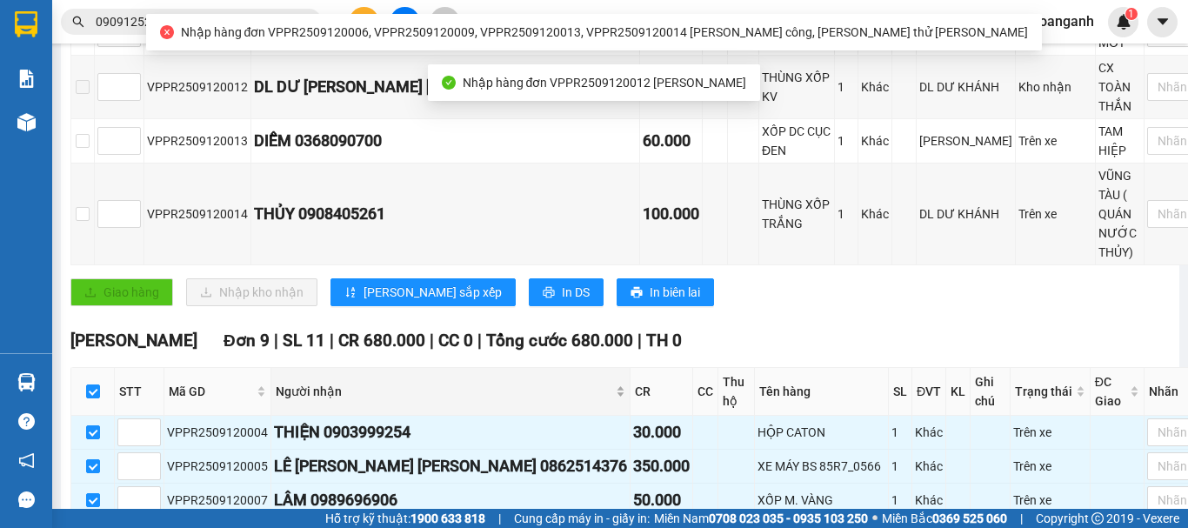
scroll to position [778, 0]
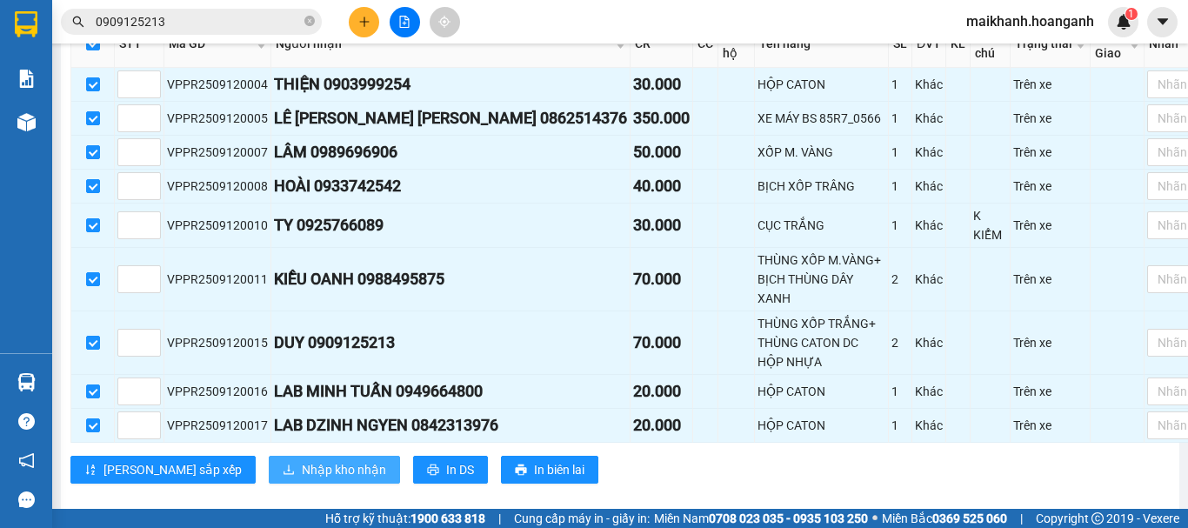
click at [302, 460] on span "Nhập kho nhận" at bounding box center [344, 469] width 84 height 19
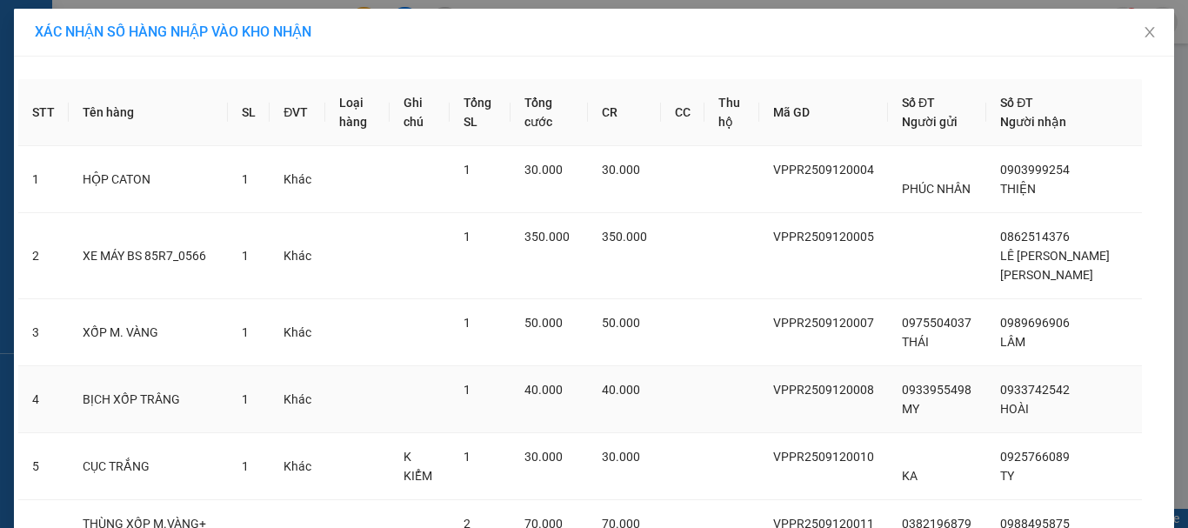
scroll to position [405, 0]
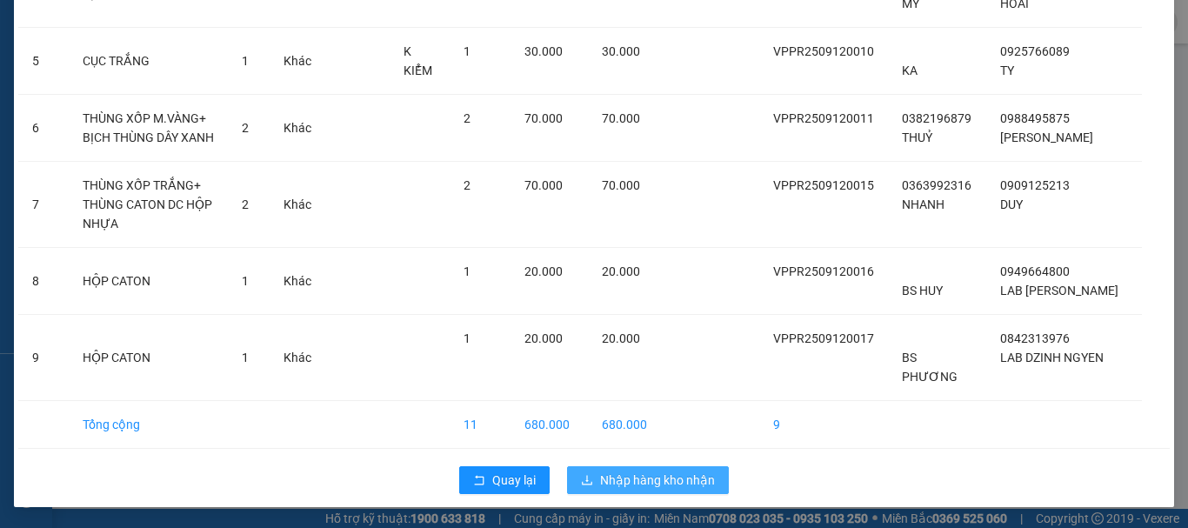
click at [619, 477] on span "Nhập hàng kho nhận" at bounding box center [657, 480] width 115 height 19
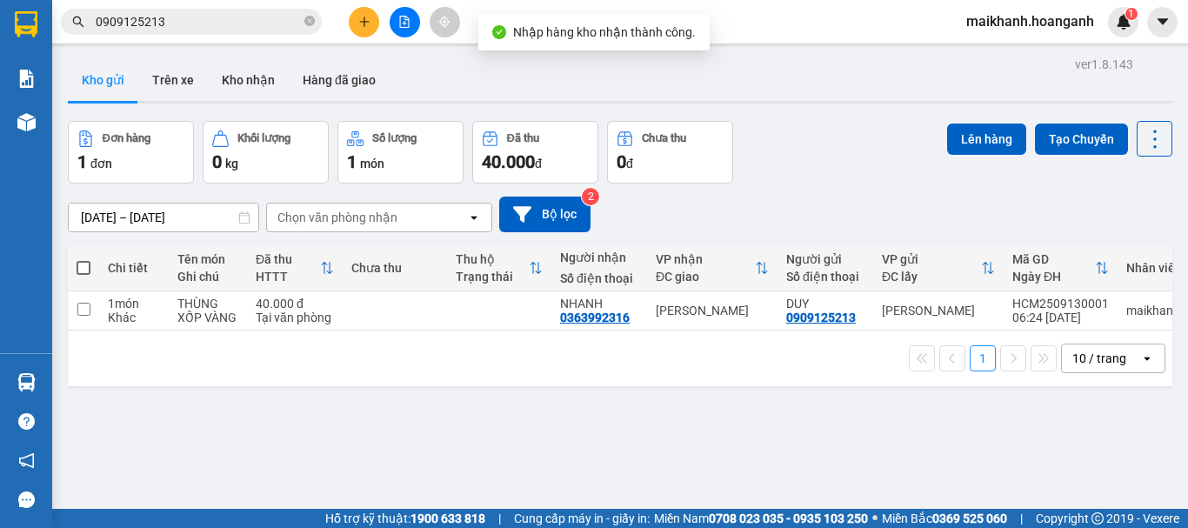
click at [259, 18] on input "0909125213" at bounding box center [198, 21] width 205 height 19
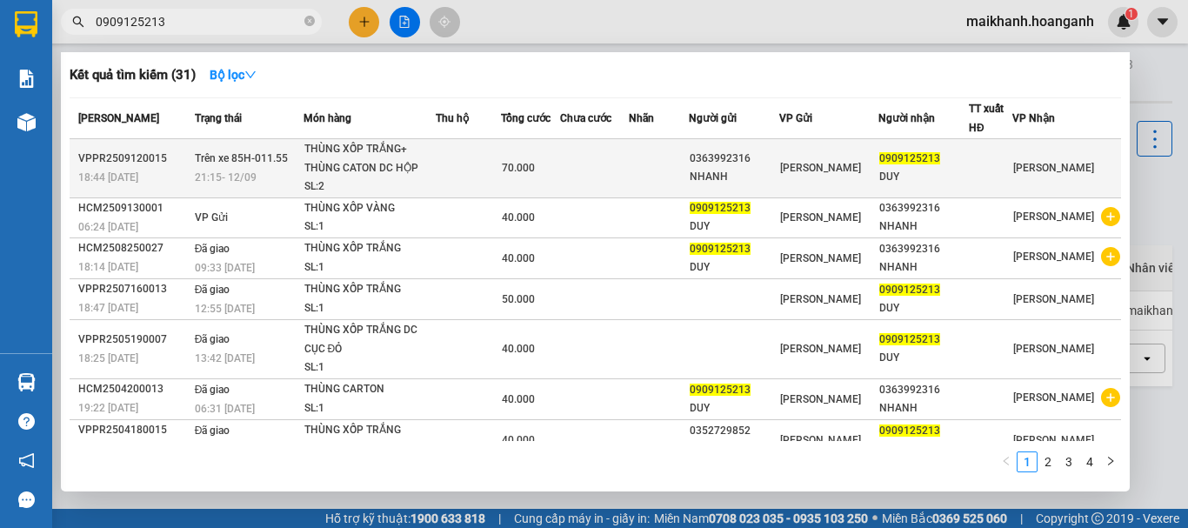
click at [258, 149] on td "Trên xe 85H-011.55 21:15 [DATE]" at bounding box center [246, 168] width 113 height 59
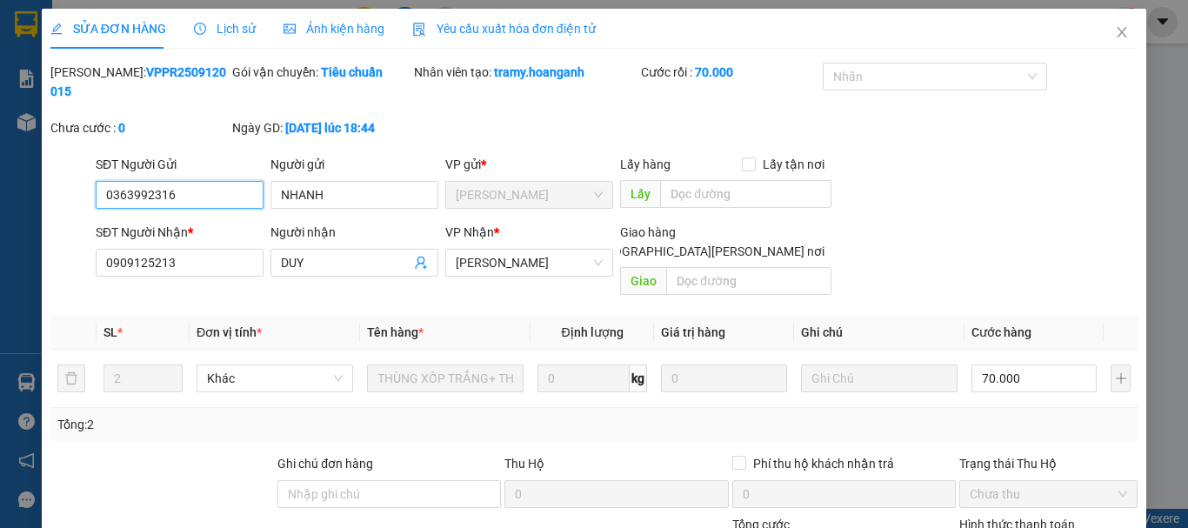
scroll to position [173, 0]
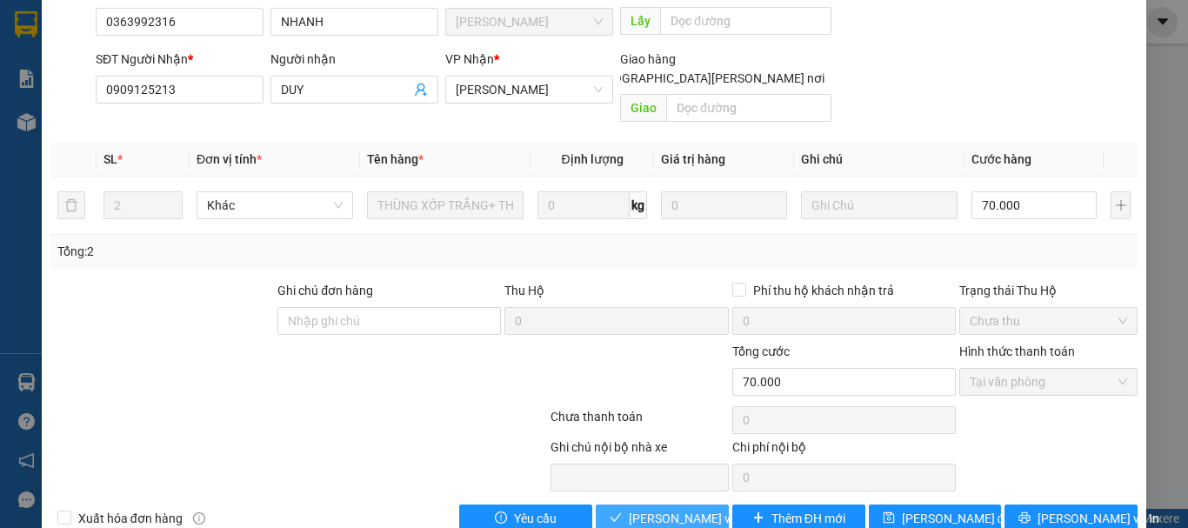
click at [672, 509] on span "[PERSON_NAME] và [PERSON_NAME] hàng" at bounding box center [746, 518] width 235 height 19
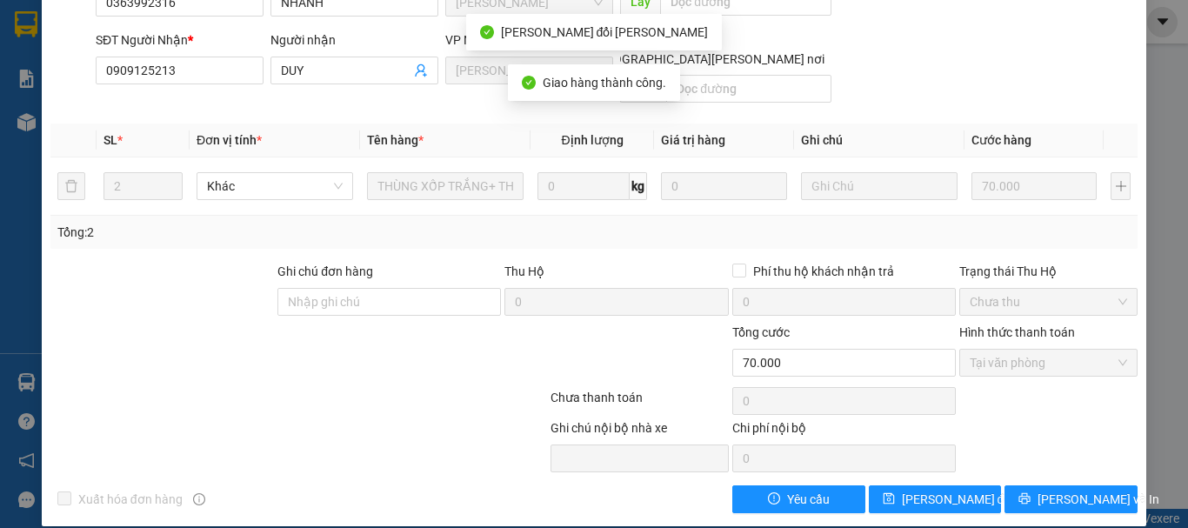
scroll to position [0, 0]
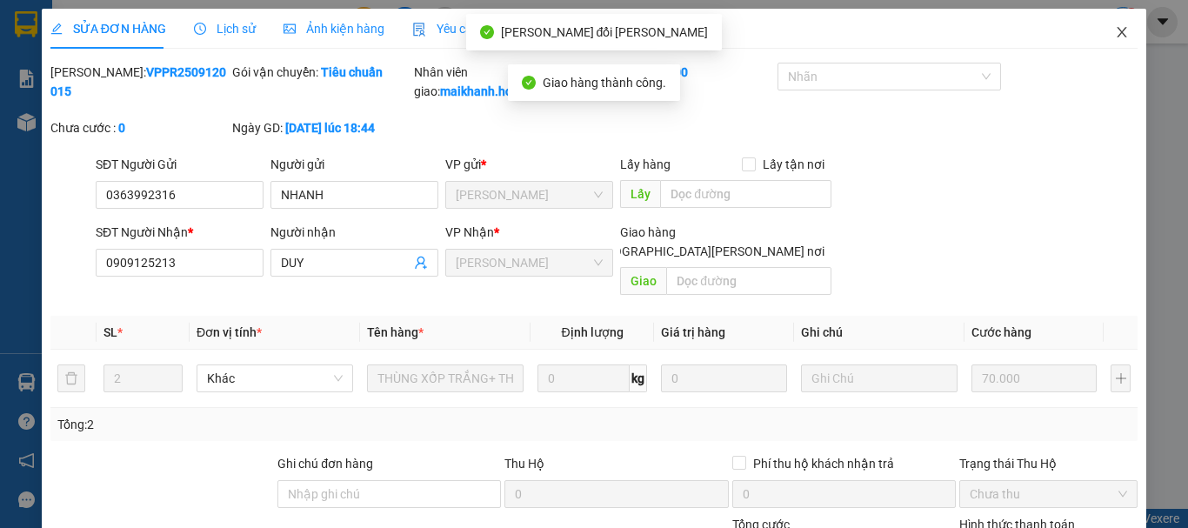
click at [1115, 30] on icon "close" at bounding box center [1122, 32] width 14 height 14
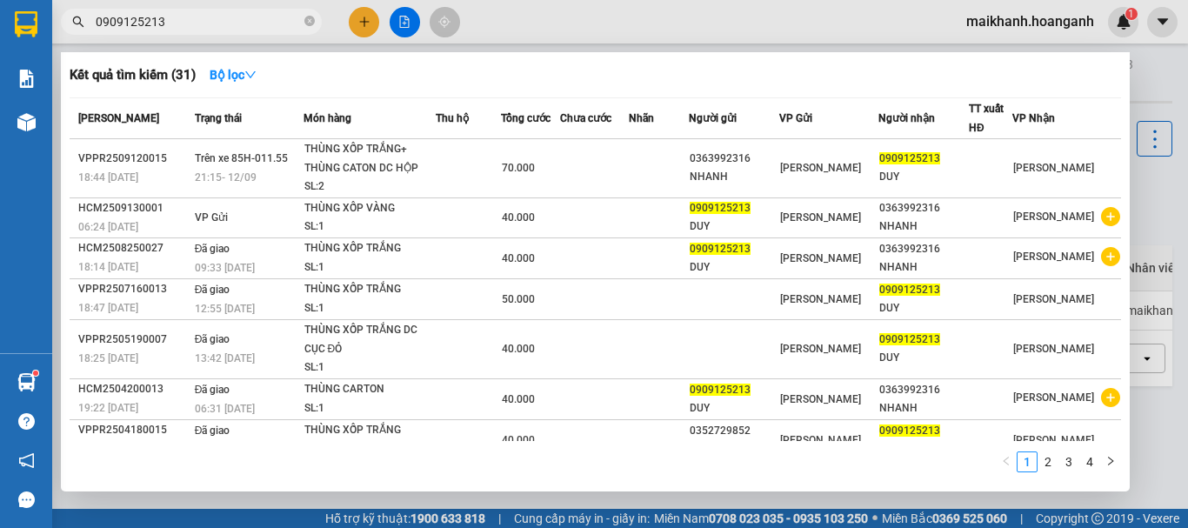
click at [211, 23] on input "0909125213" at bounding box center [198, 21] width 205 height 19
type input "0"
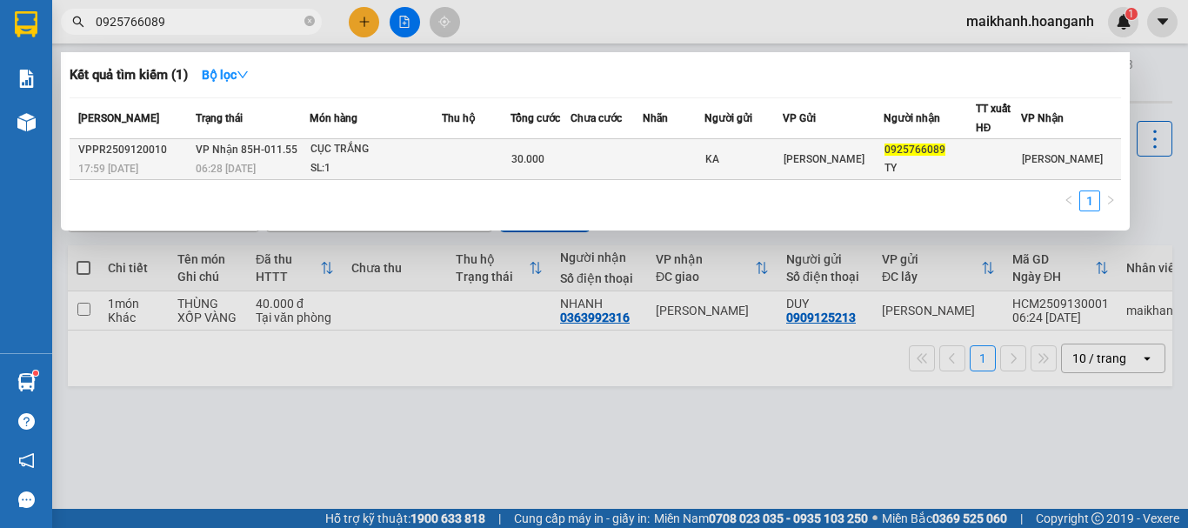
type input "0925766089"
click at [299, 171] on div "06:28 [DATE]" at bounding box center [252, 168] width 112 height 19
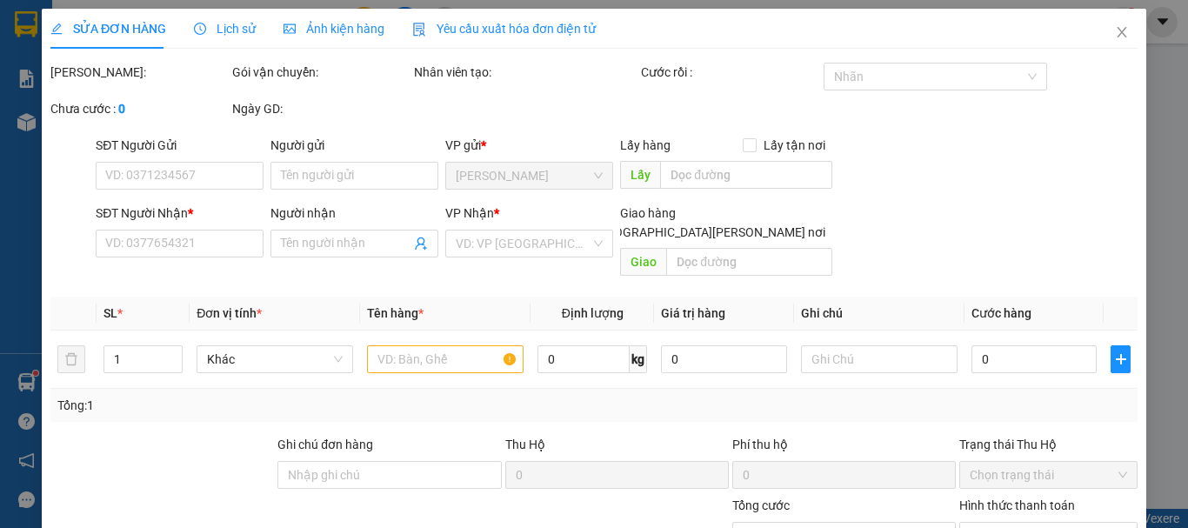
type input "KA"
type input "0925766089"
type input "TY"
type input "30.000"
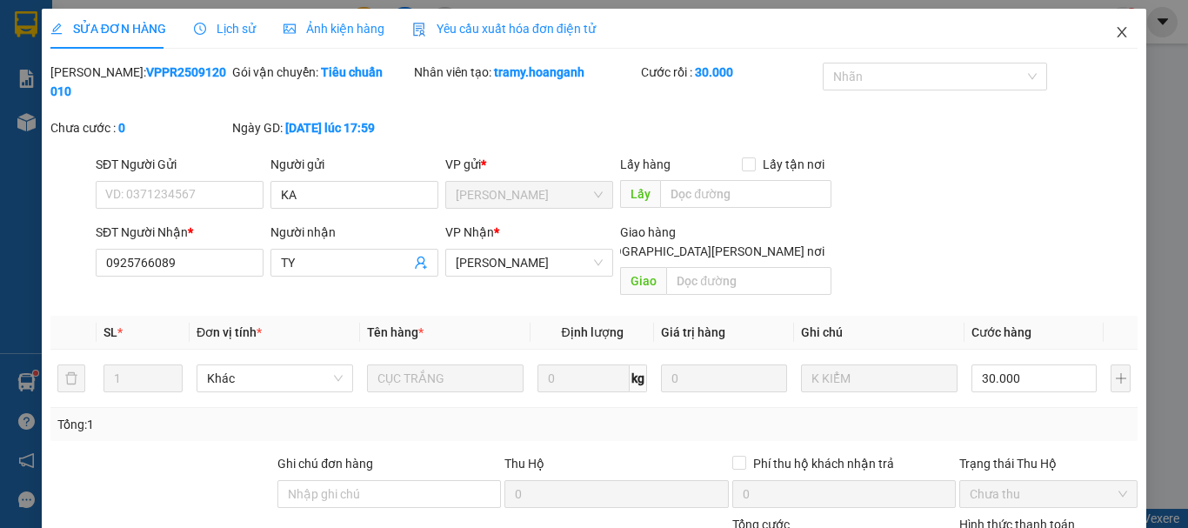
click at [1098, 30] on span "Close" at bounding box center [1122, 33] width 49 height 49
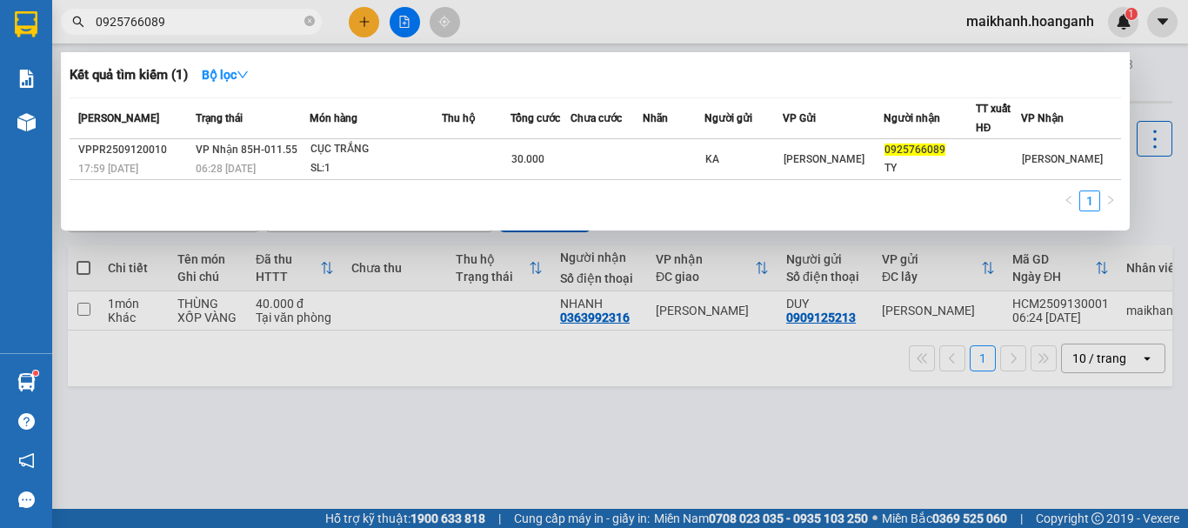
click at [206, 15] on input "0925766089" at bounding box center [198, 21] width 205 height 19
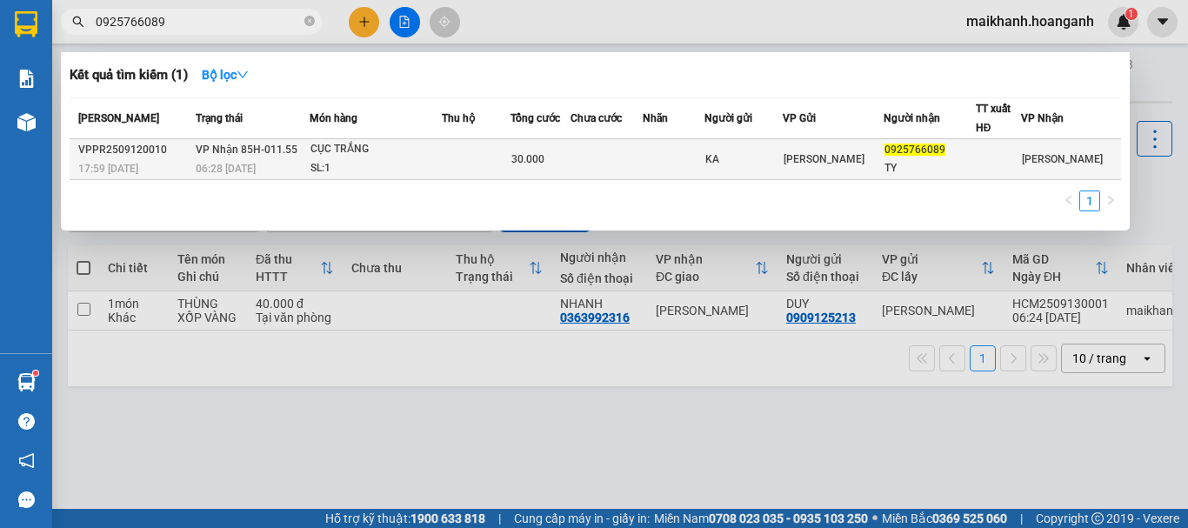
click at [278, 157] on td "[PERSON_NAME] 85H-011.55 06:28 [DATE]" at bounding box center [249, 159] width 117 height 41
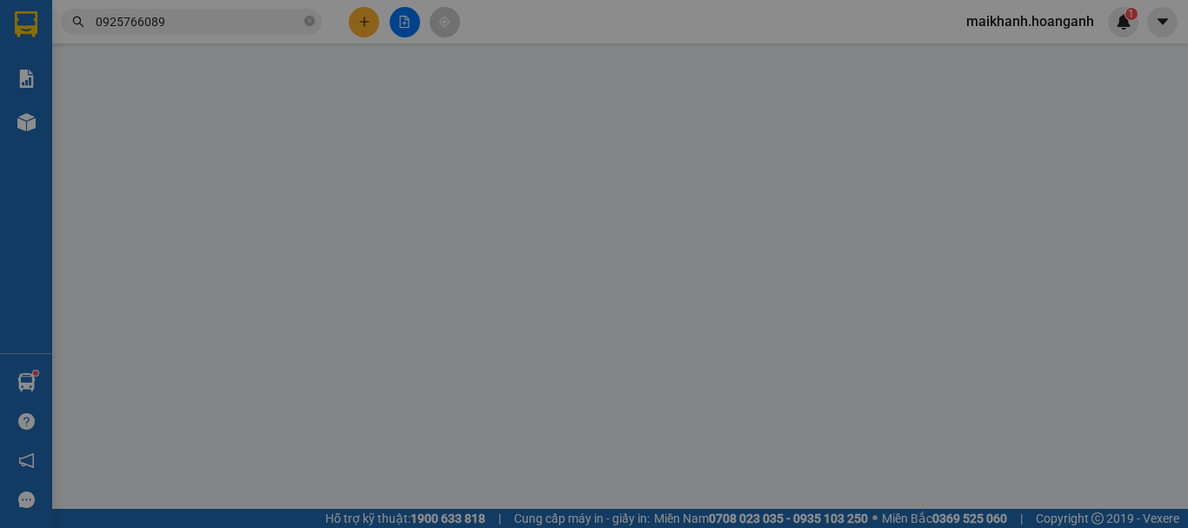
type input "KA"
type input "0925766089"
type input "TY"
type input "30.000"
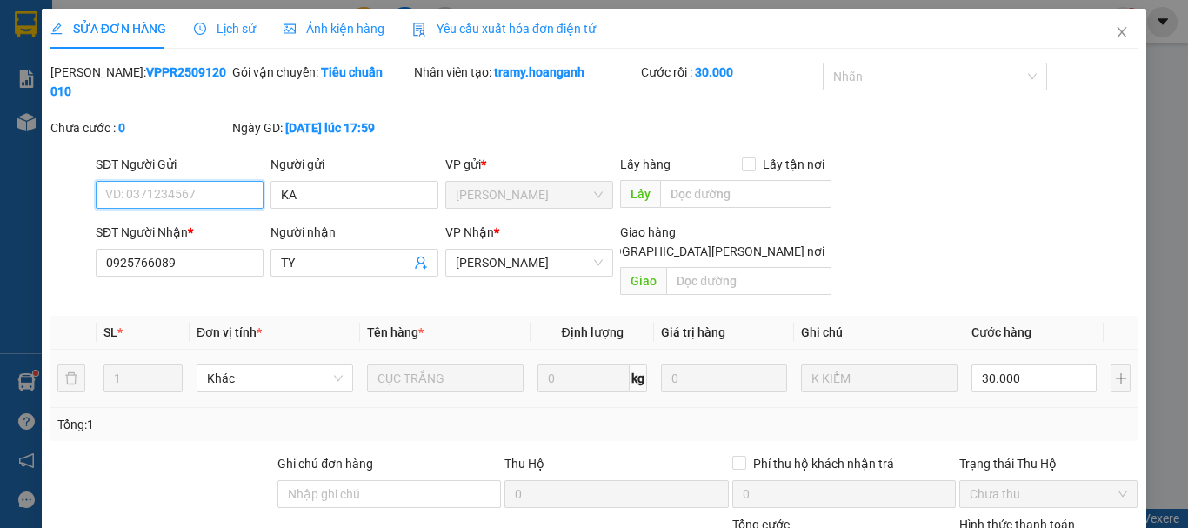
scroll to position [173, 0]
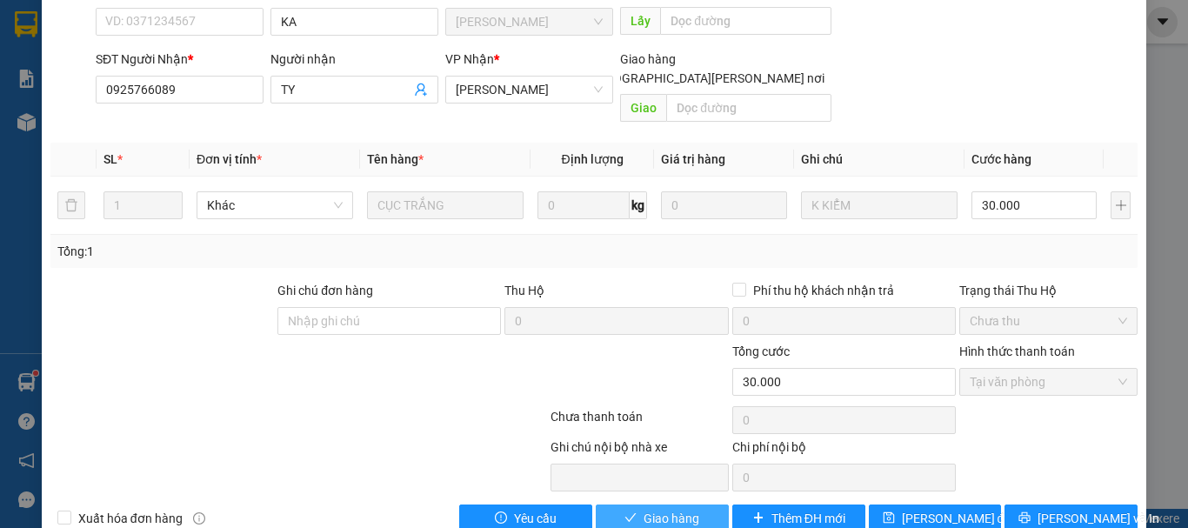
click at [664, 509] on span "Giao hàng" at bounding box center [672, 518] width 56 height 19
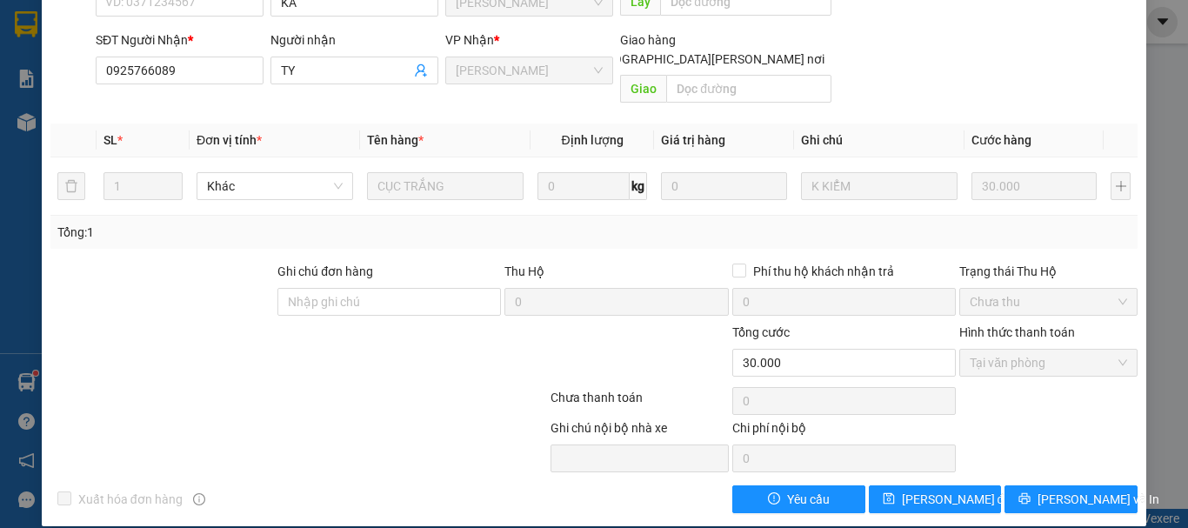
scroll to position [0, 0]
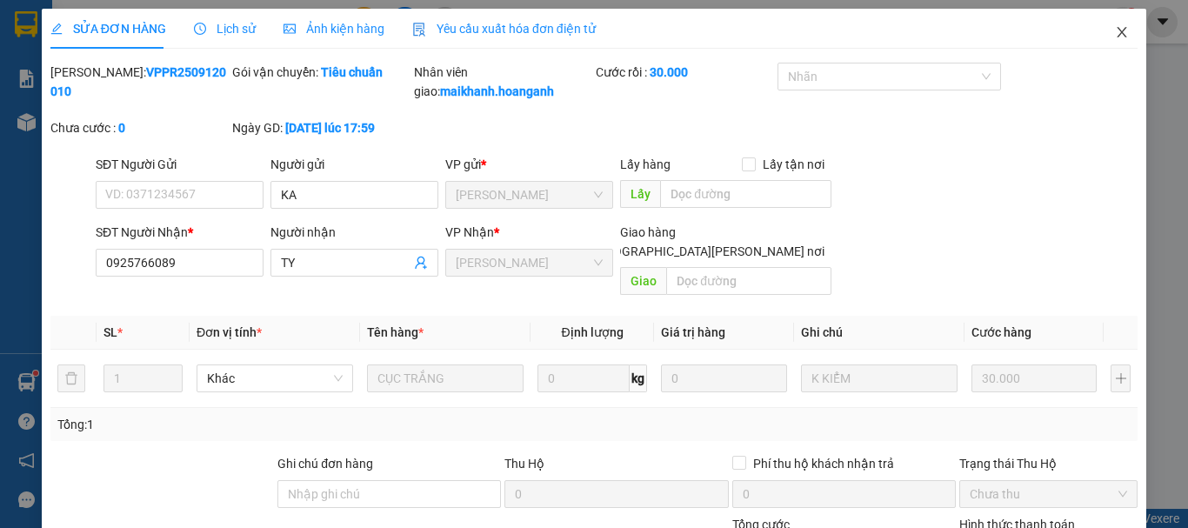
click at [1118, 33] on icon "close" at bounding box center [1123, 32] width 10 height 10
